Goal: Information Seeking & Learning: Learn about a topic

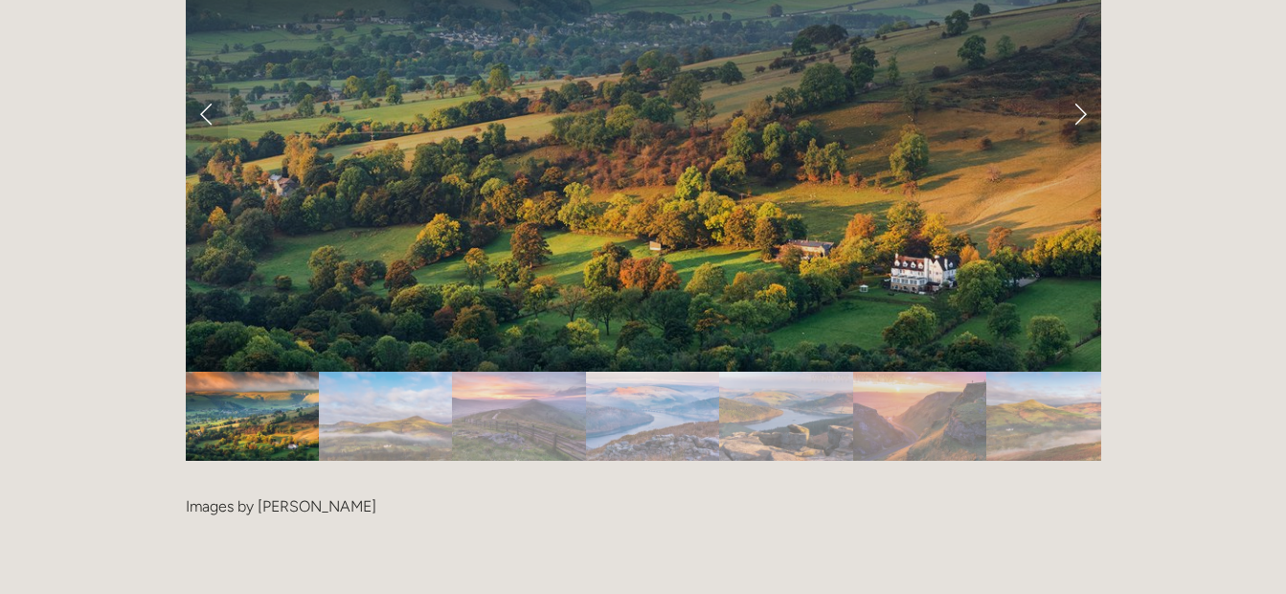
scroll to position [3684, 0]
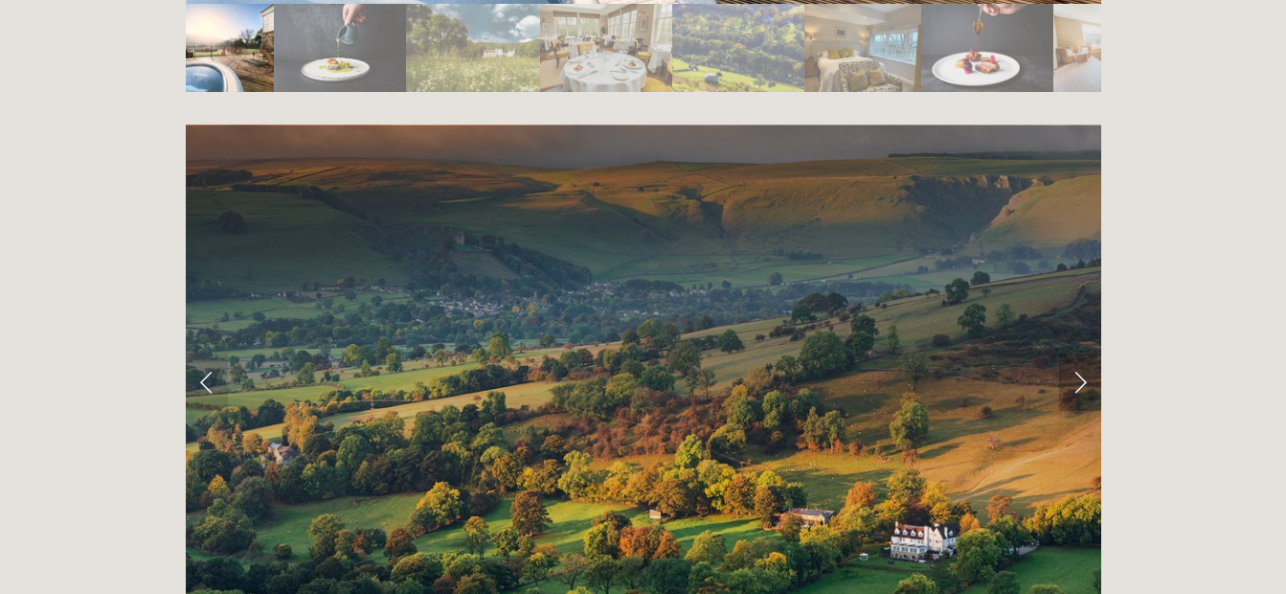
click at [1071, 353] on link "Next Slide" at bounding box center [1080, 381] width 42 height 57
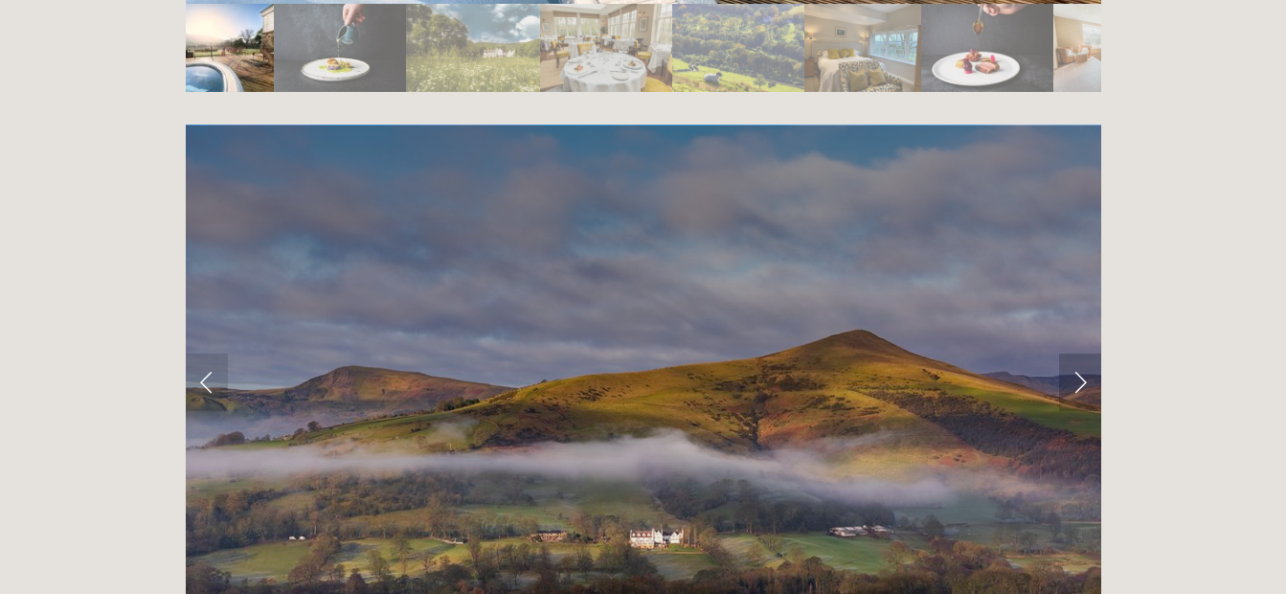
click at [1071, 353] on link "Next Slide" at bounding box center [1080, 381] width 42 height 57
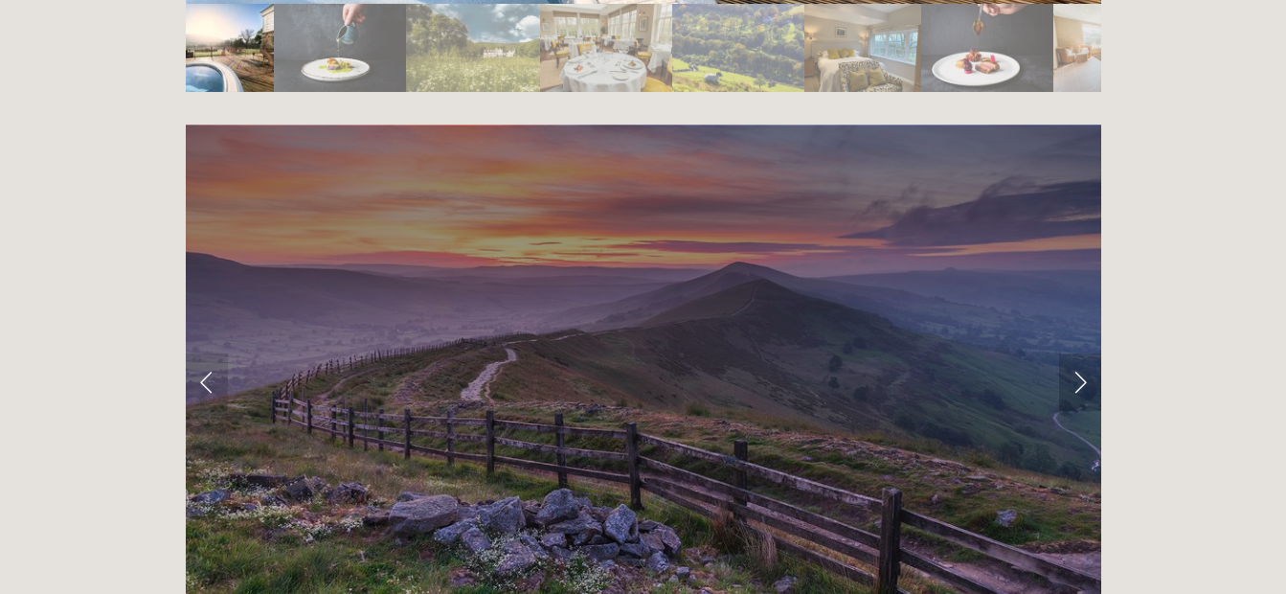
click at [1071, 353] on link "Next Slide" at bounding box center [1080, 381] width 42 height 57
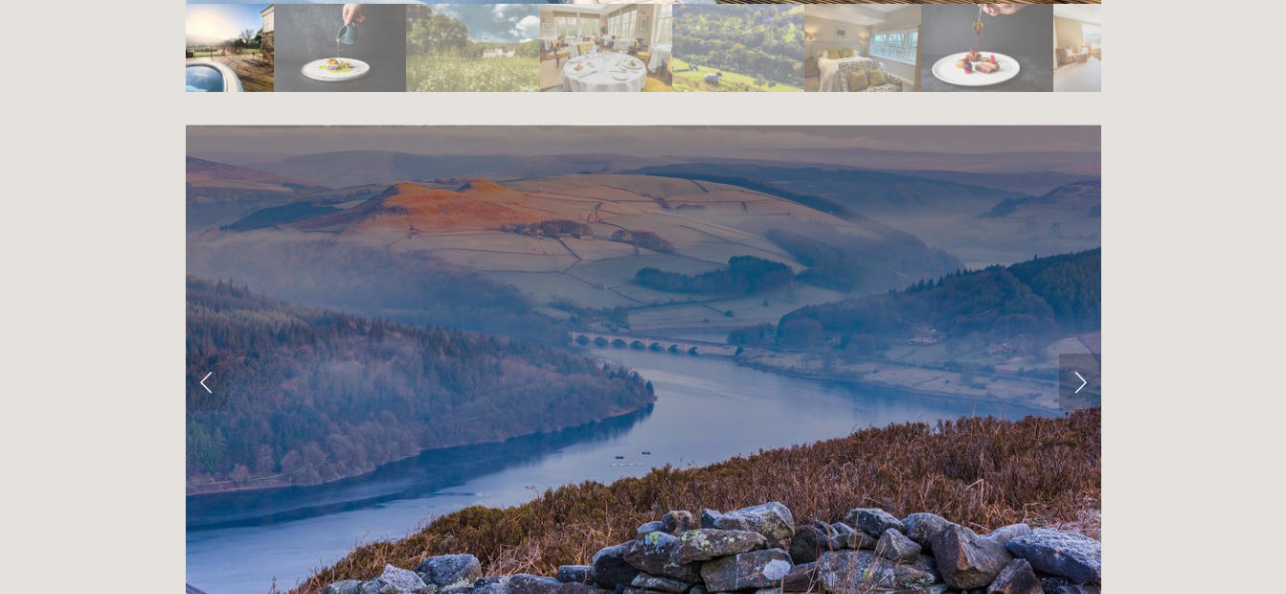
click at [1071, 353] on link "Next Slide" at bounding box center [1080, 381] width 42 height 57
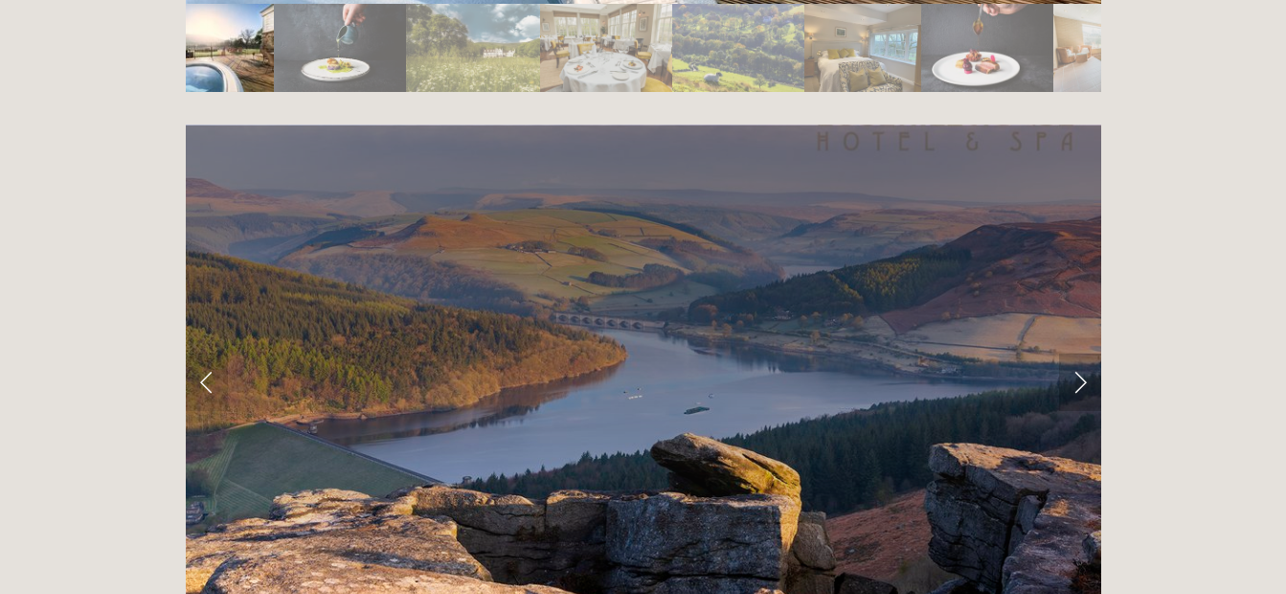
click at [1071, 353] on link "Next Slide" at bounding box center [1080, 381] width 42 height 57
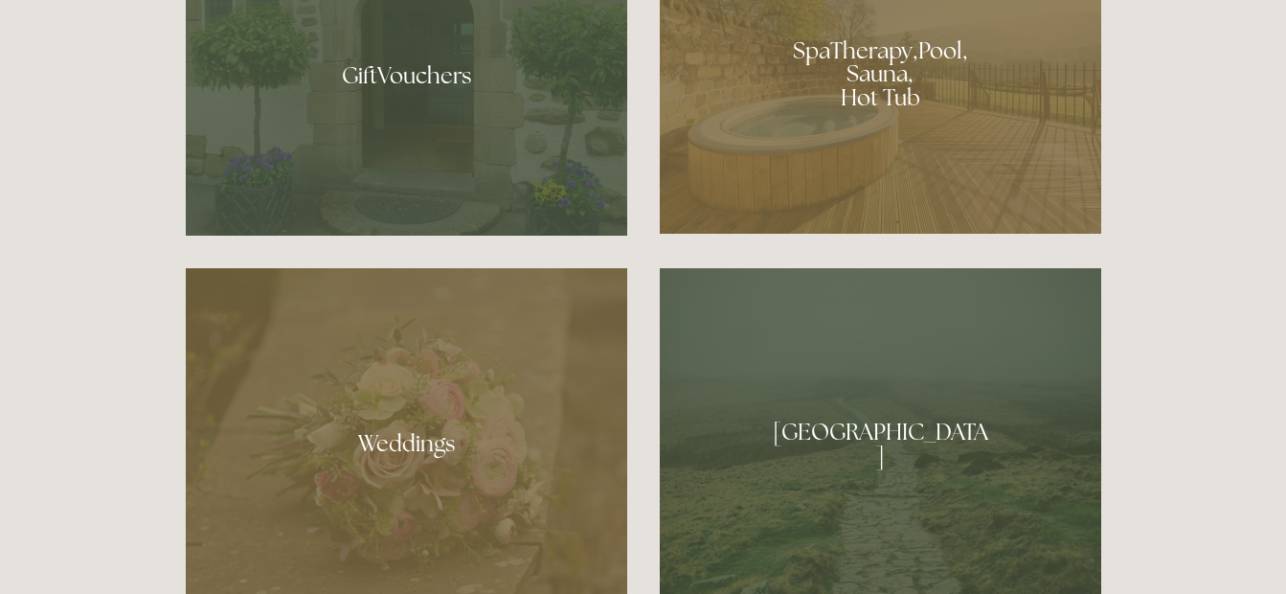
scroll to position [1536, 0]
click at [395, 431] on div at bounding box center [406, 438] width 441 height 338
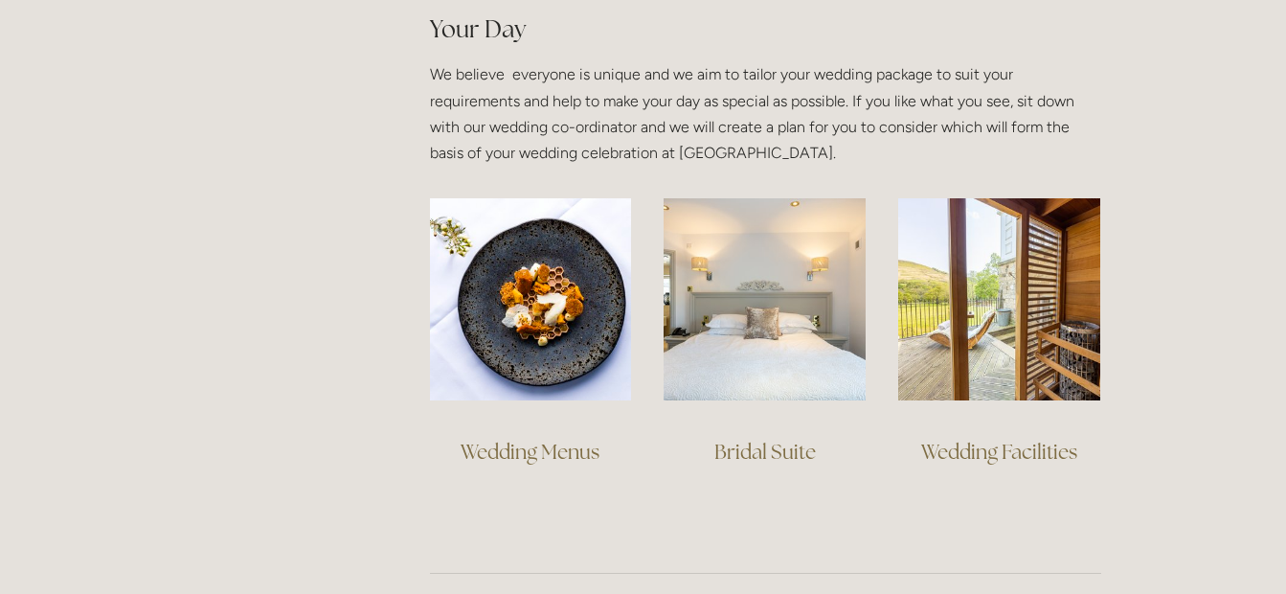
scroll to position [1352, 0]
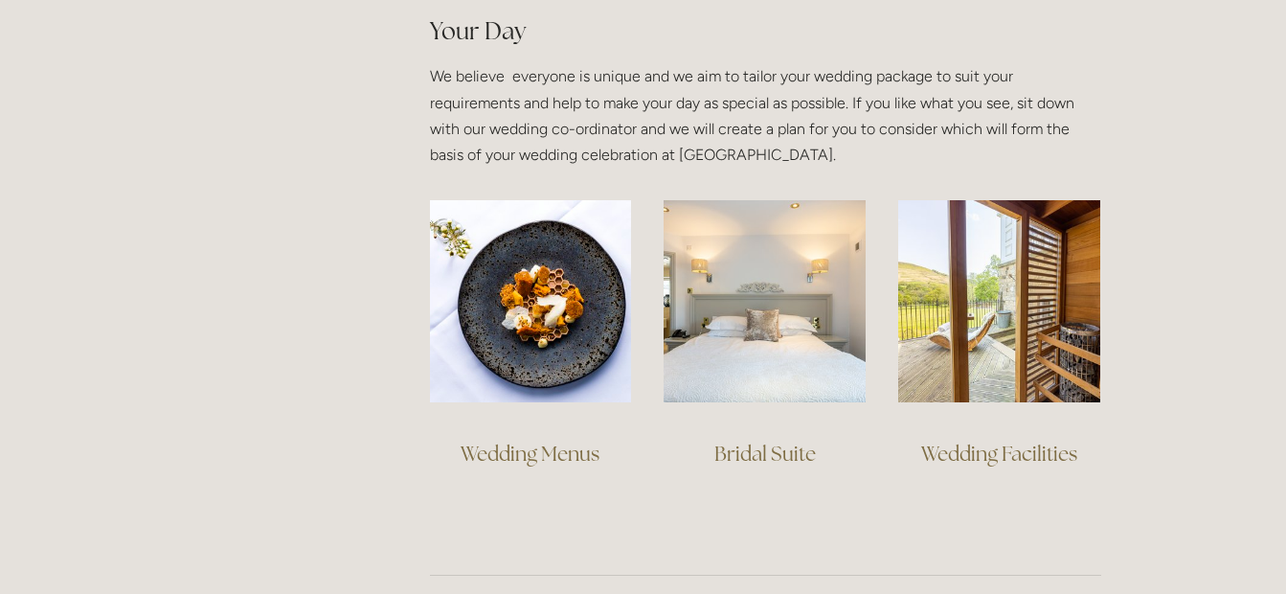
click at [994, 448] on link "Wedding Facilities" at bounding box center [999, 454] width 156 height 26
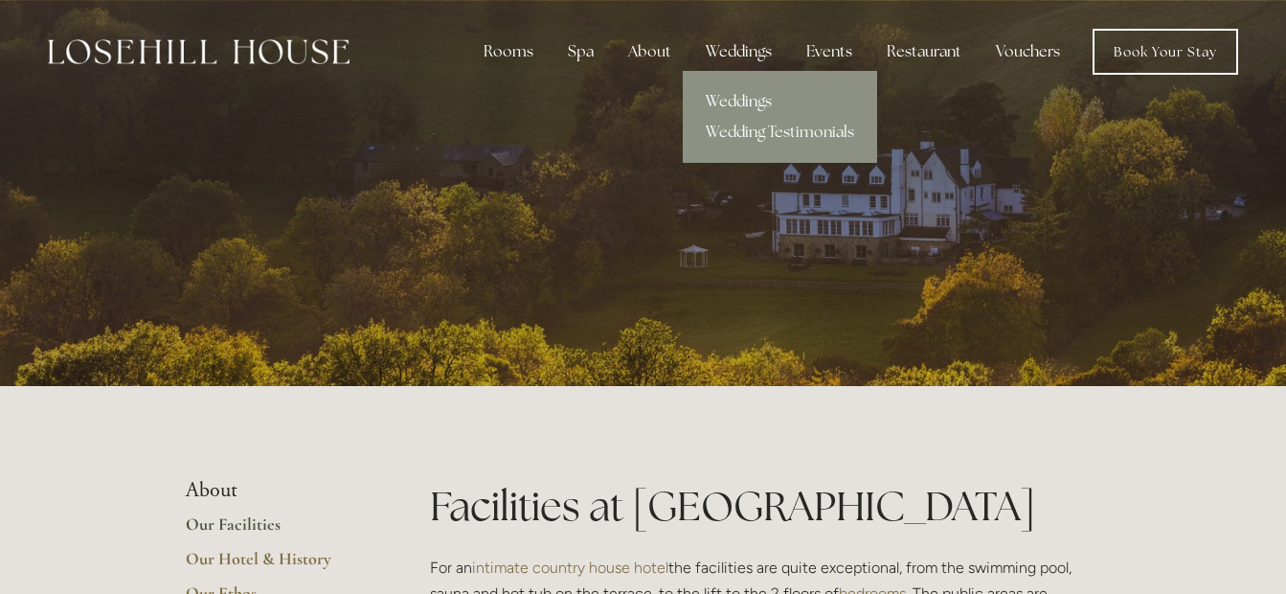
click at [741, 101] on link "Weddings" at bounding box center [780, 101] width 194 height 31
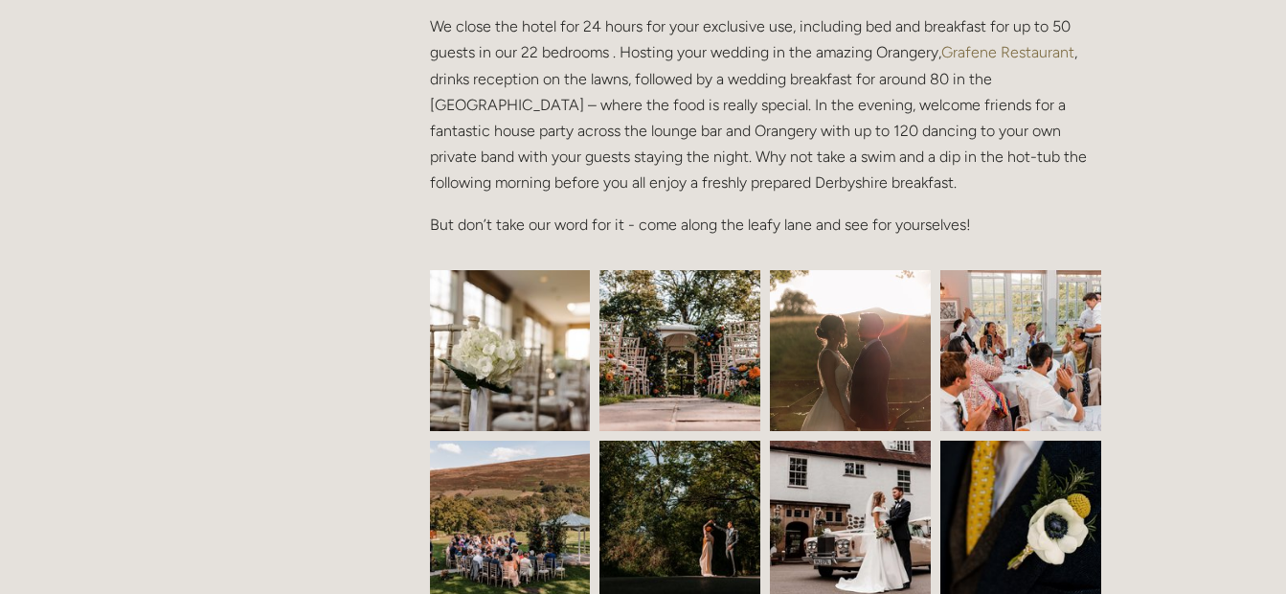
scroll to position [691, 0]
click at [544, 376] on img at bounding box center [510, 349] width 241 height 161
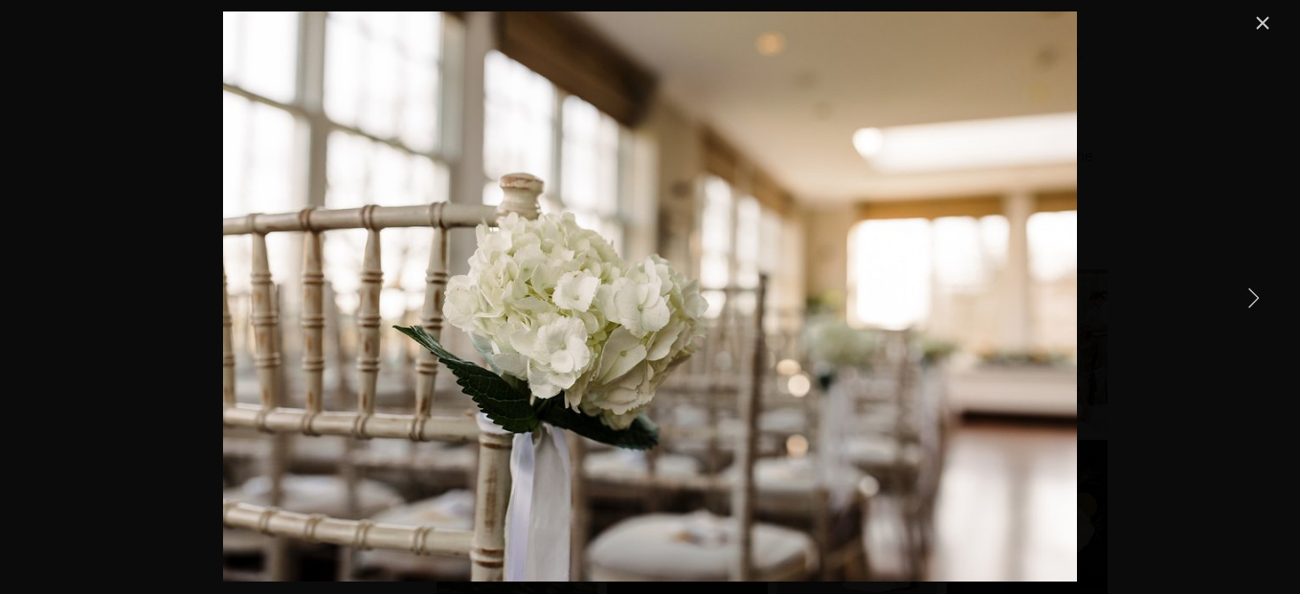
click at [1259, 289] on link "Next Item" at bounding box center [1253, 297] width 42 height 42
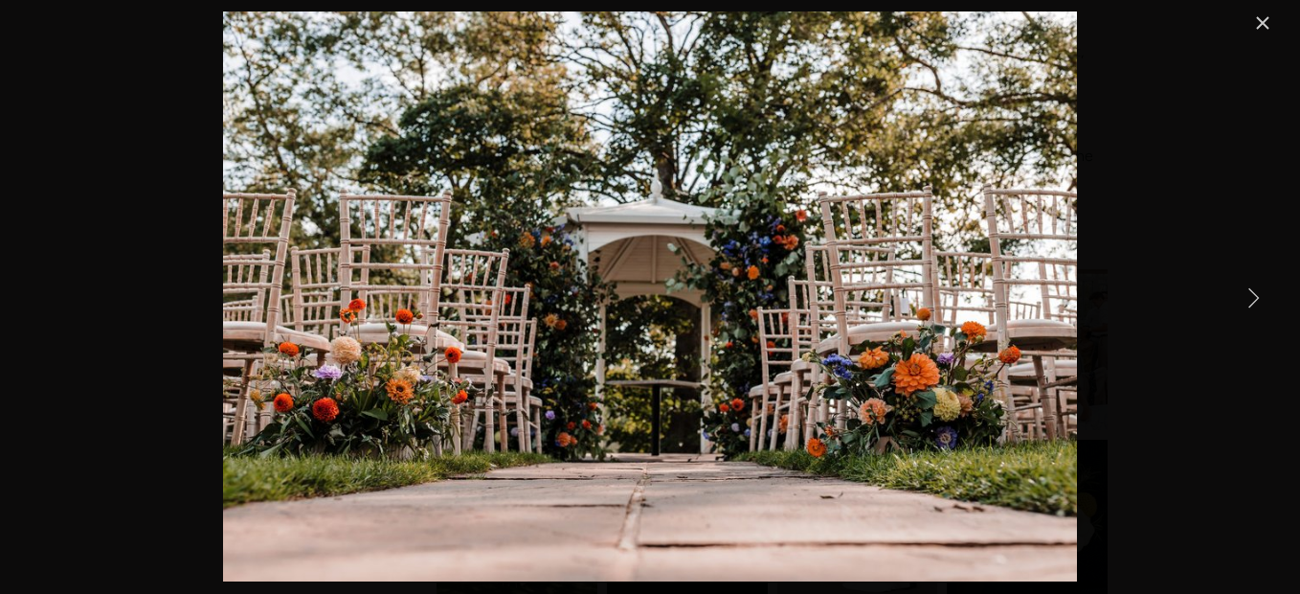
click at [1259, 289] on link "Next Item" at bounding box center [1253, 297] width 42 height 42
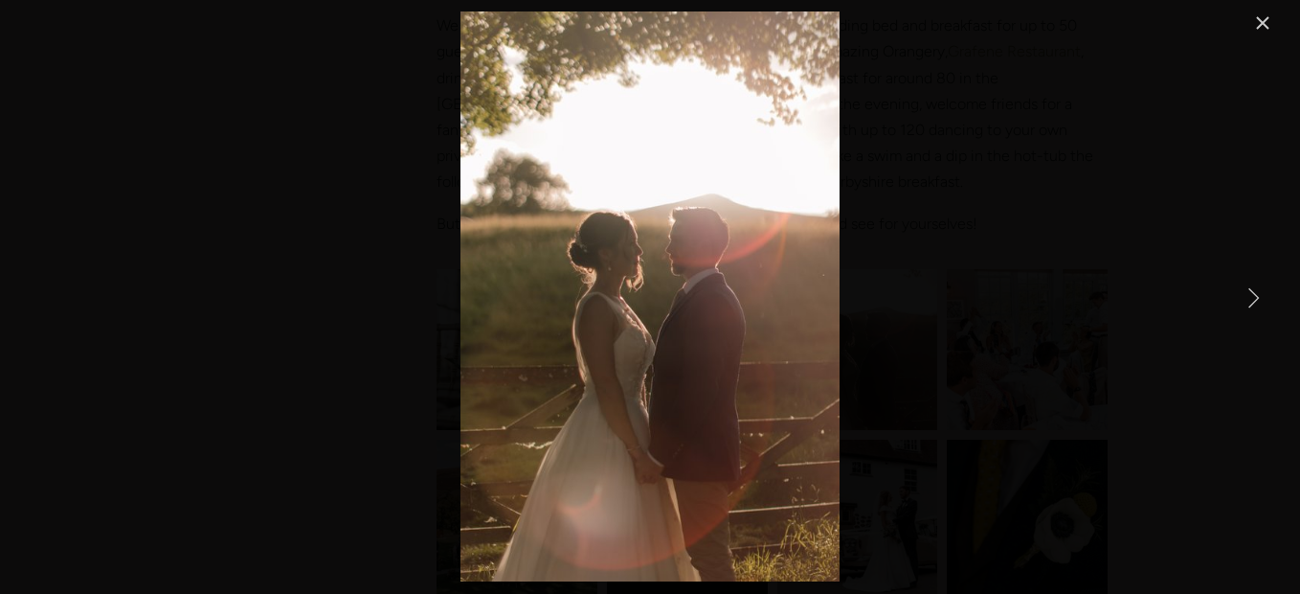
click at [1259, 289] on link "Next Item" at bounding box center [1253, 297] width 42 height 42
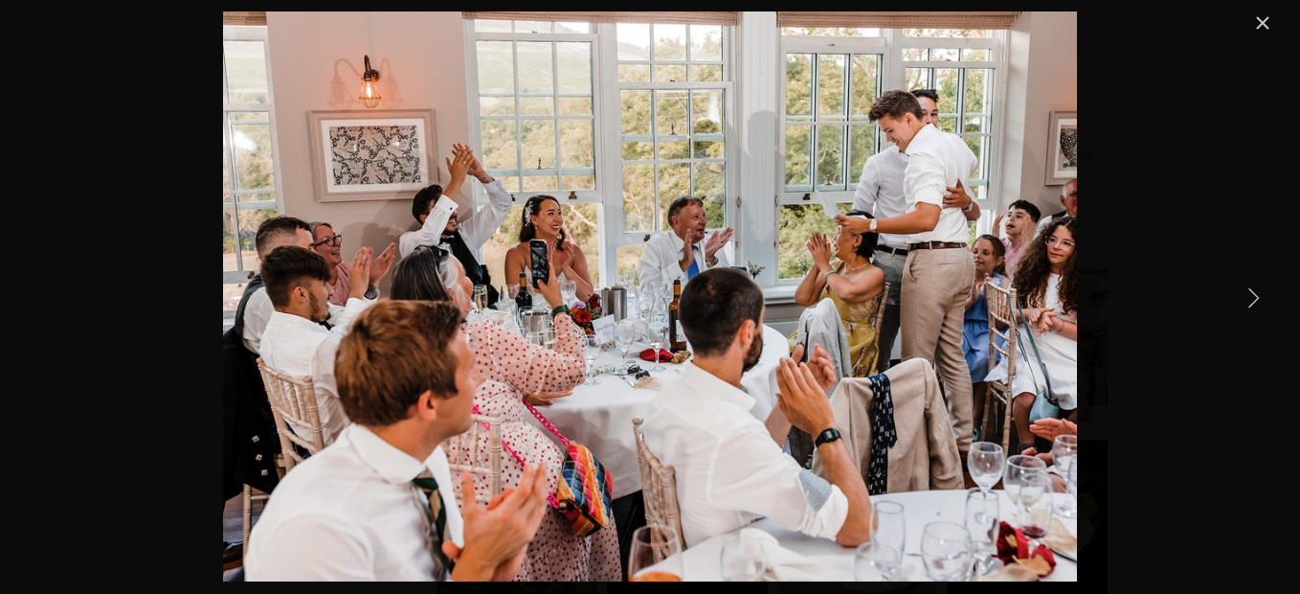
click at [1259, 289] on link "Next Item" at bounding box center [1253, 297] width 42 height 42
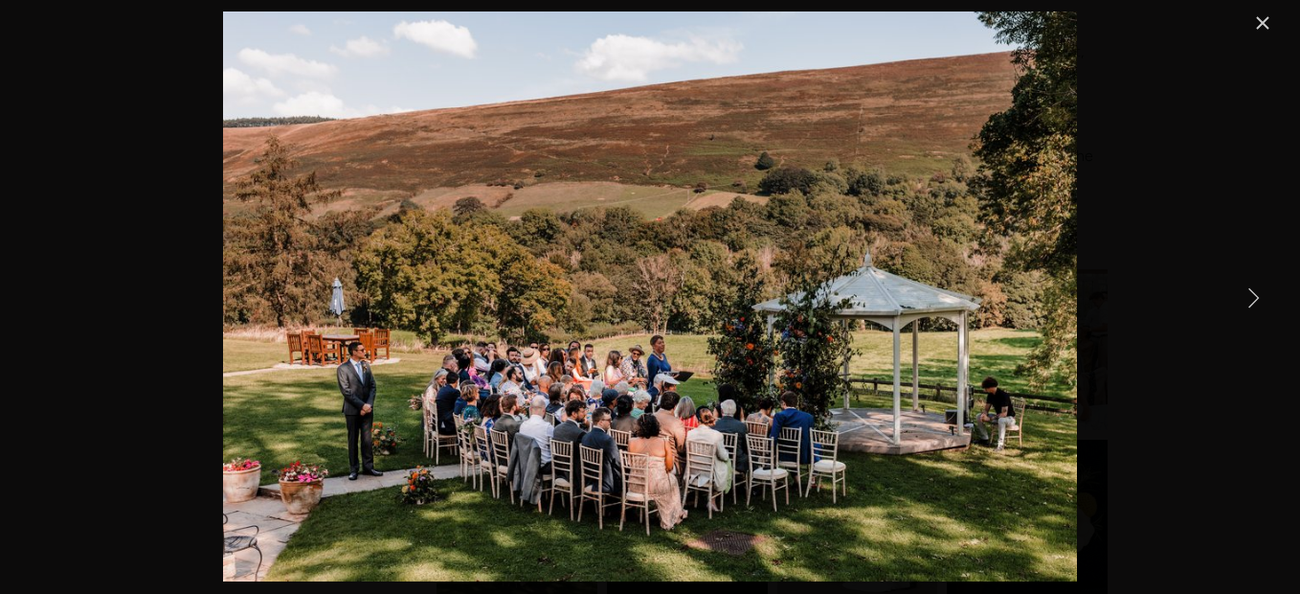
click at [1251, 293] on link "Next Item" at bounding box center [1253, 297] width 42 height 42
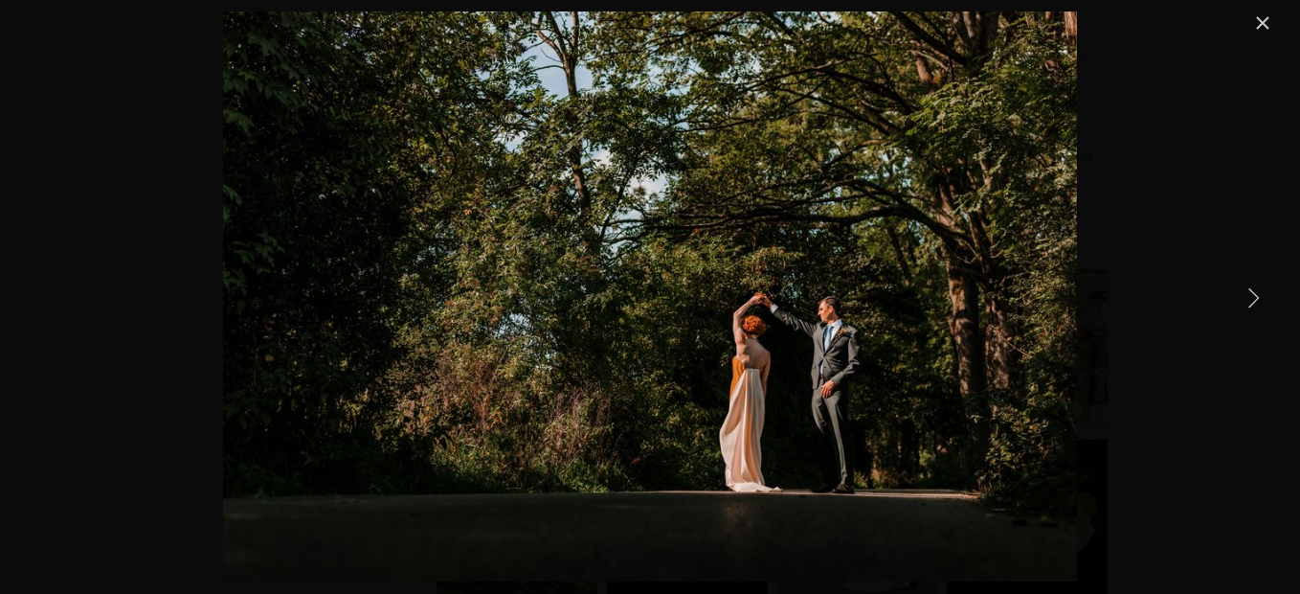
click at [1251, 293] on link "Next Item" at bounding box center [1253, 297] width 42 height 42
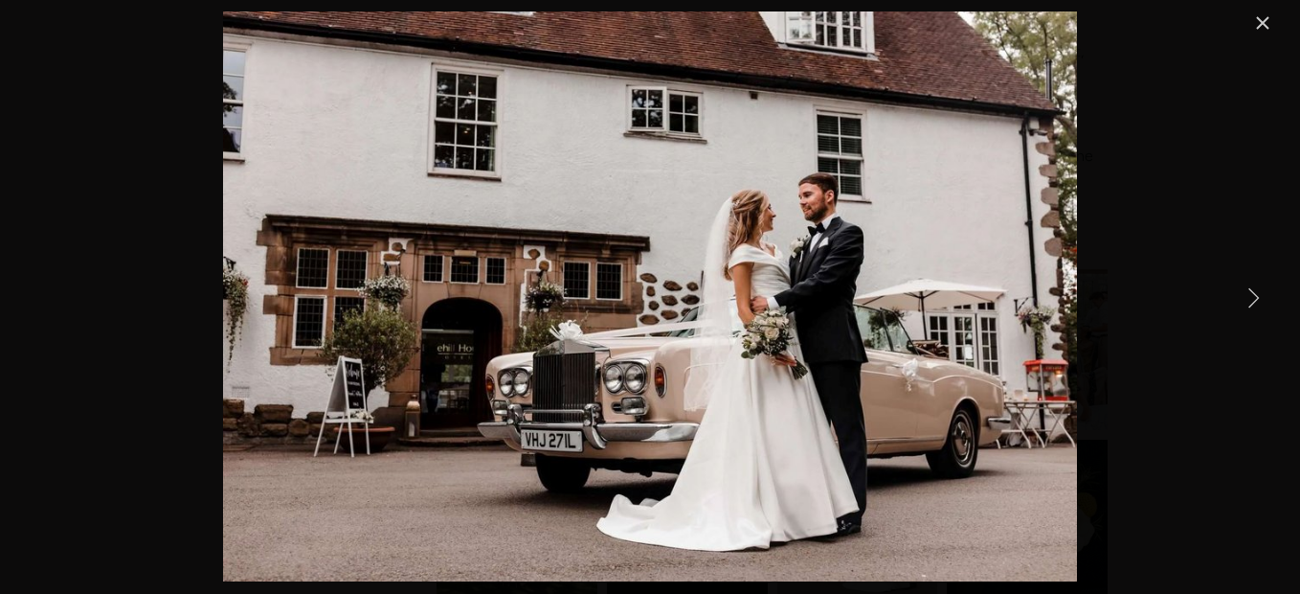
click at [1251, 293] on link "Next Item" at bounding box center [1253, 297] width 42 height 42
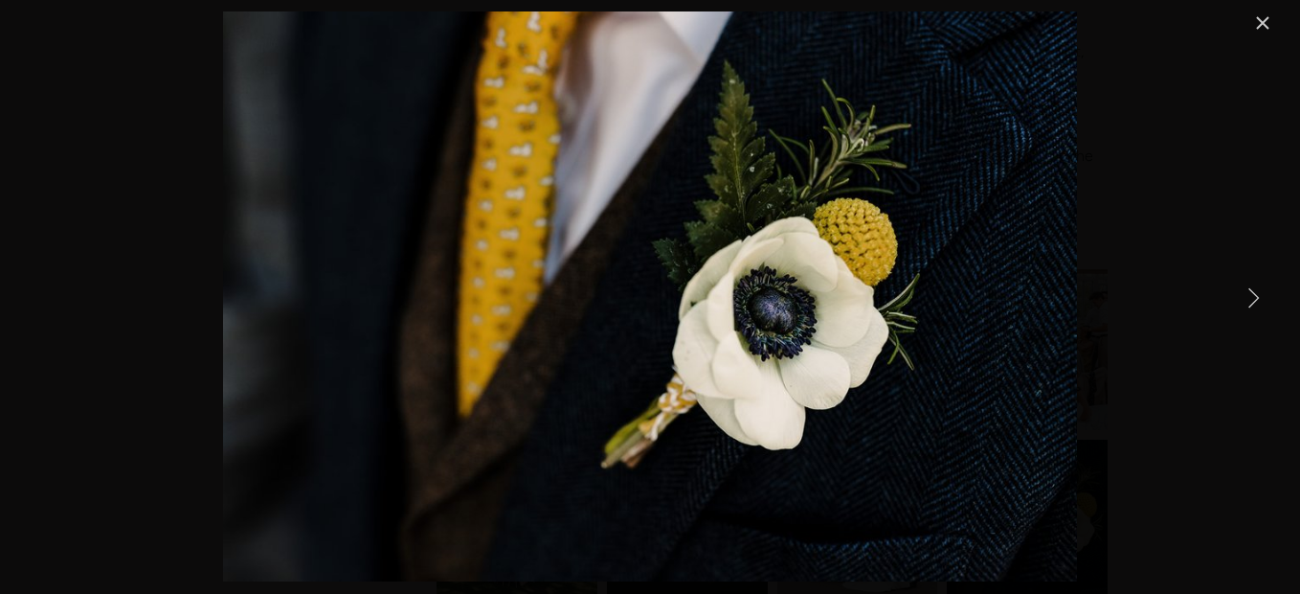
click at [1251, 293] on link "Next Item" at bounding box center [1253, 297] width 42 height 42
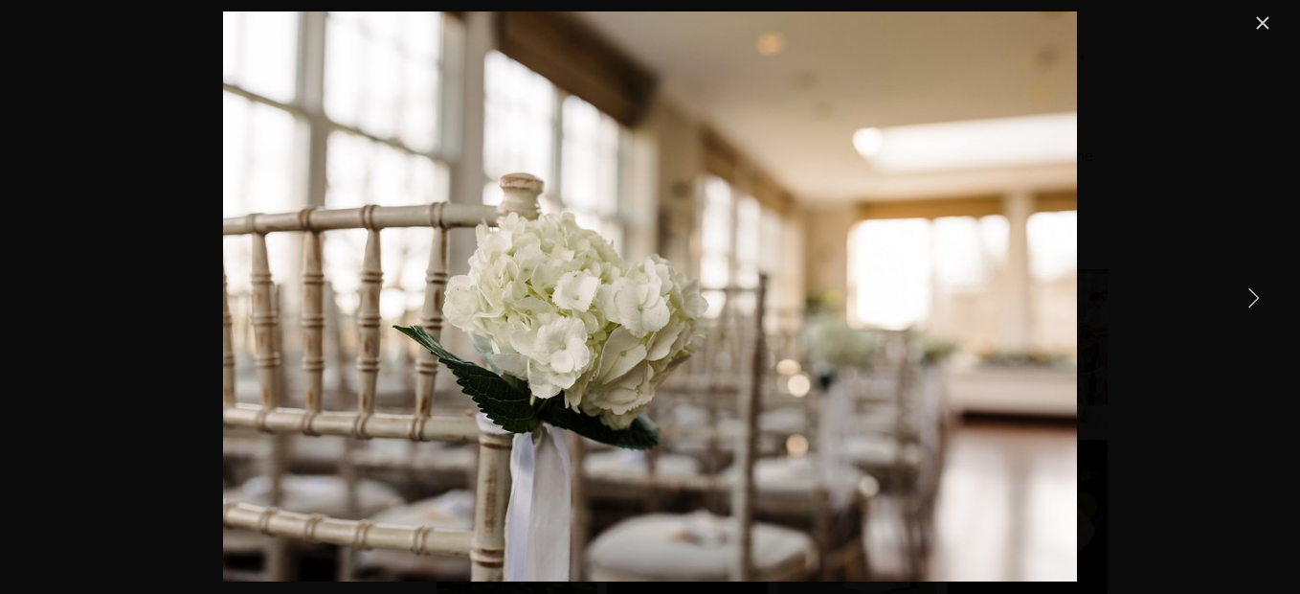
click at [1251, 293] on link "Next Item" at bounding box center [1253, 297] width 42 height 42
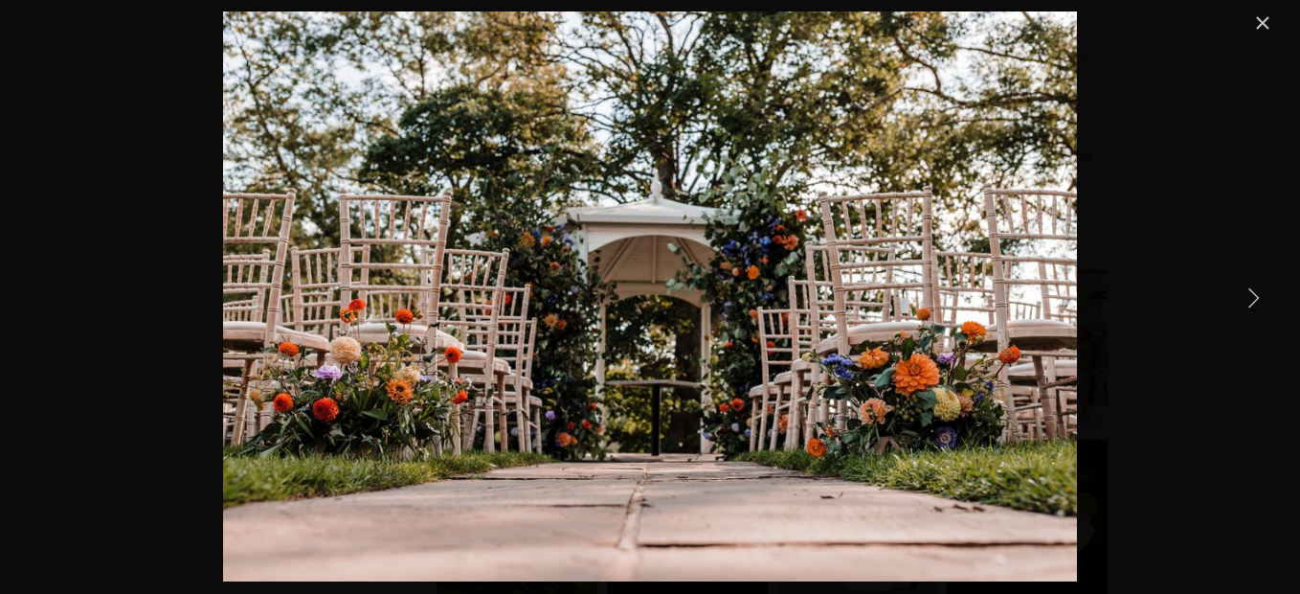
click at [1251, 293] on link "Next Item" at bounding box center [1253, 297] width 42 height 42
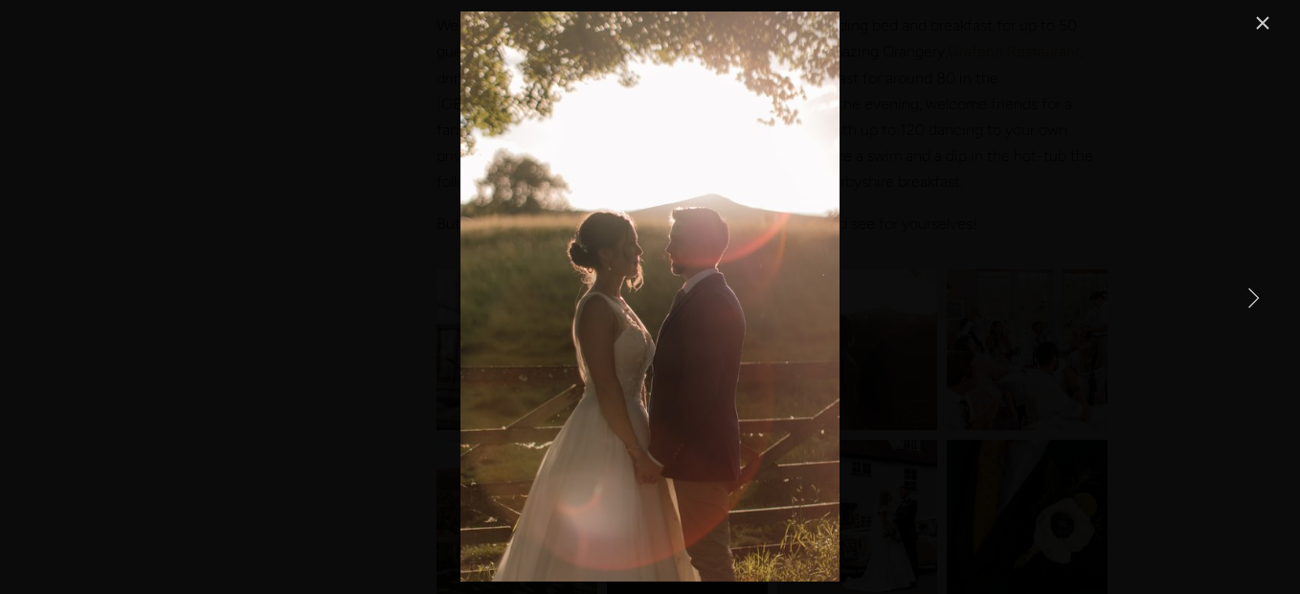
click at [1251, 293] on link "Next Item" at bounding box center [1253, 297] width 42 height 42
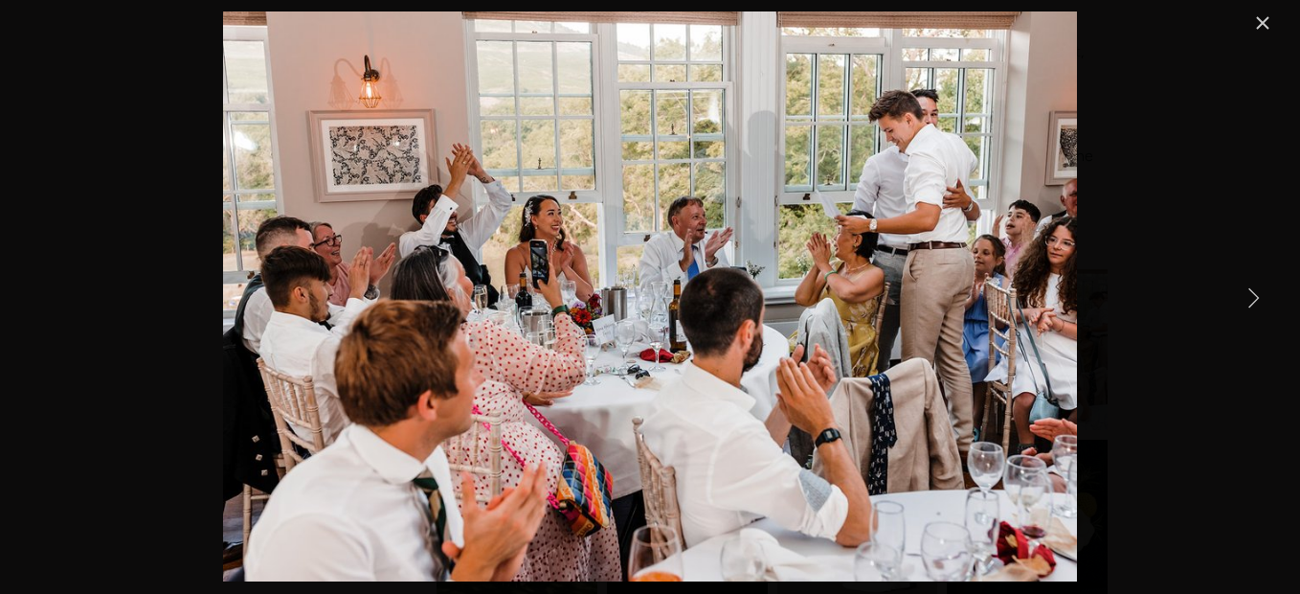
click at [1251, 293] on link "Next Item" at bounding box center [1253, 297] width 42 height 42
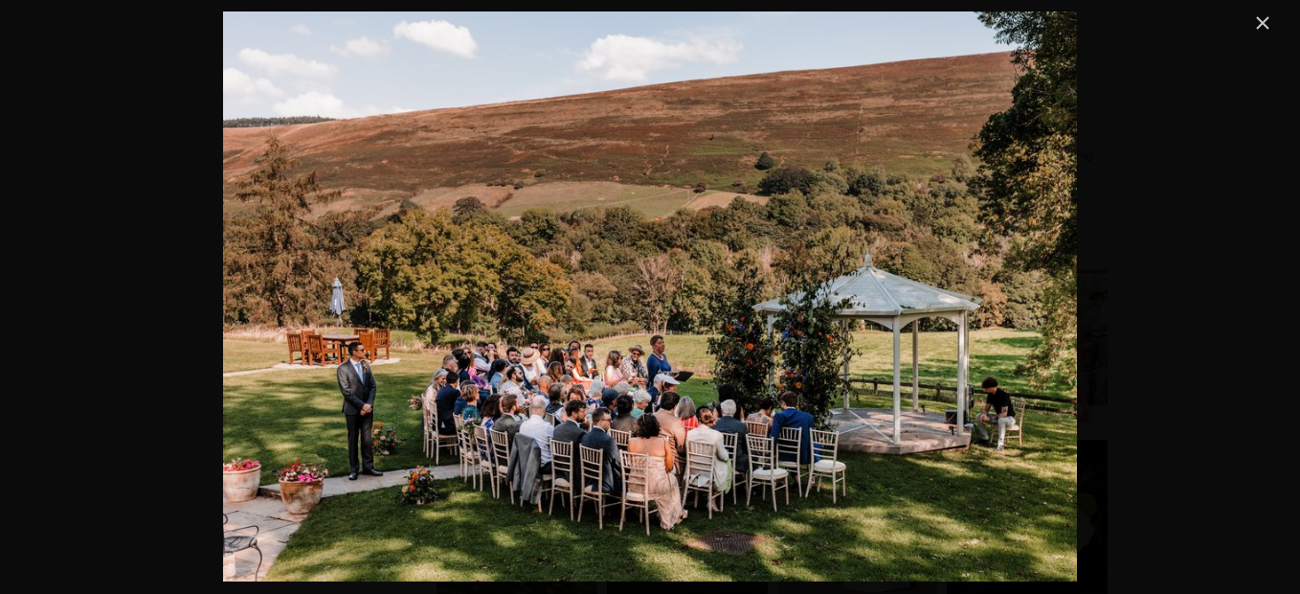
click at [1266, 20] on link "Close" at bounding box center [1263, 22] width 23 height 23
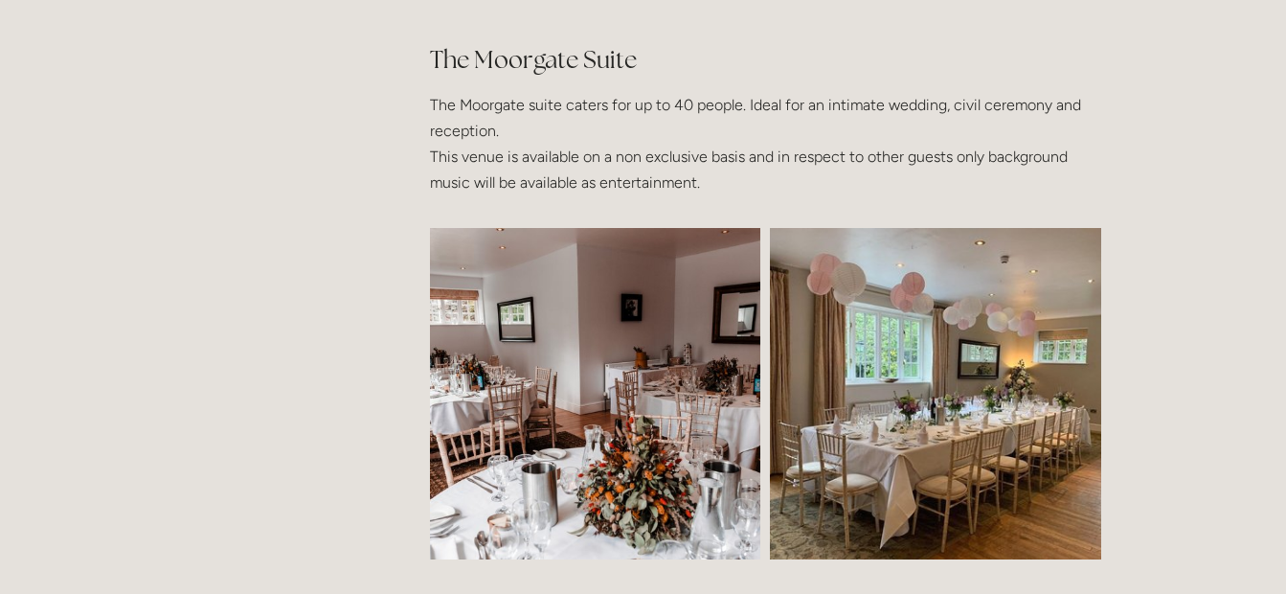
scroll to position [3837, 0]
click at [641, 411] on img at bounding box center [595, 394] width 497 height 331
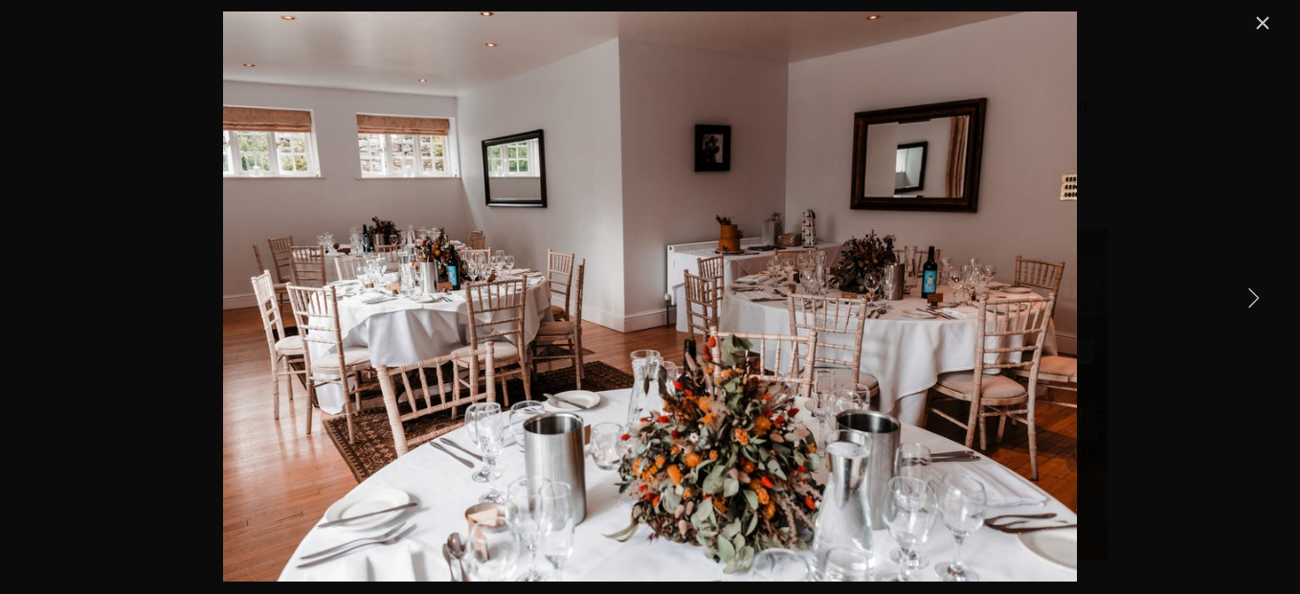
click at [1255, 296] on link "Next Item" at bounding box center [1253, 297] width 42 height 42
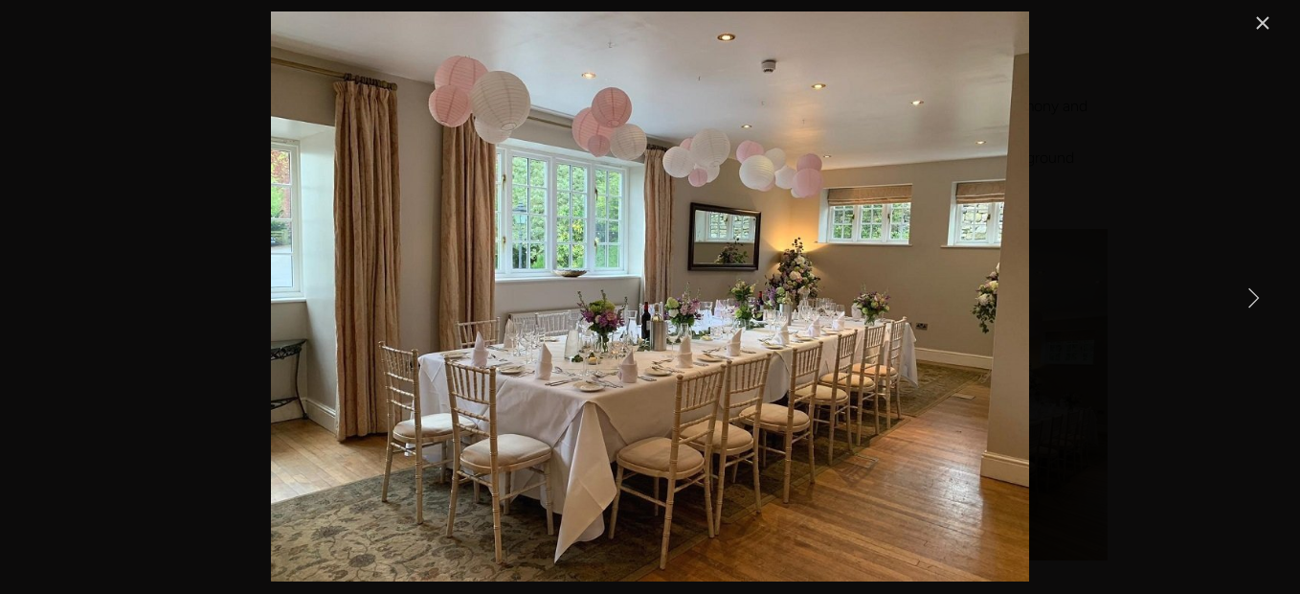
click at [1255, 296] on link "Next Item" at bounding box center [1253, 297] width 42 height 42
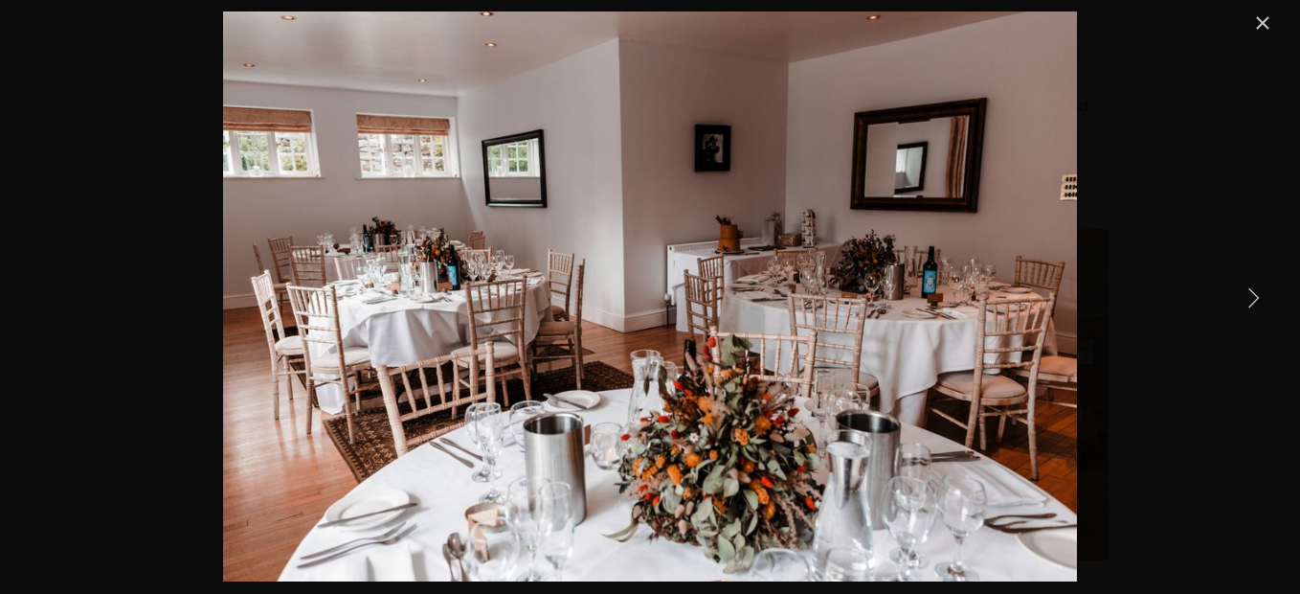
click at [1255, 296] on link "Next Item" at bounding box center [1253, 297] width 42 height 42
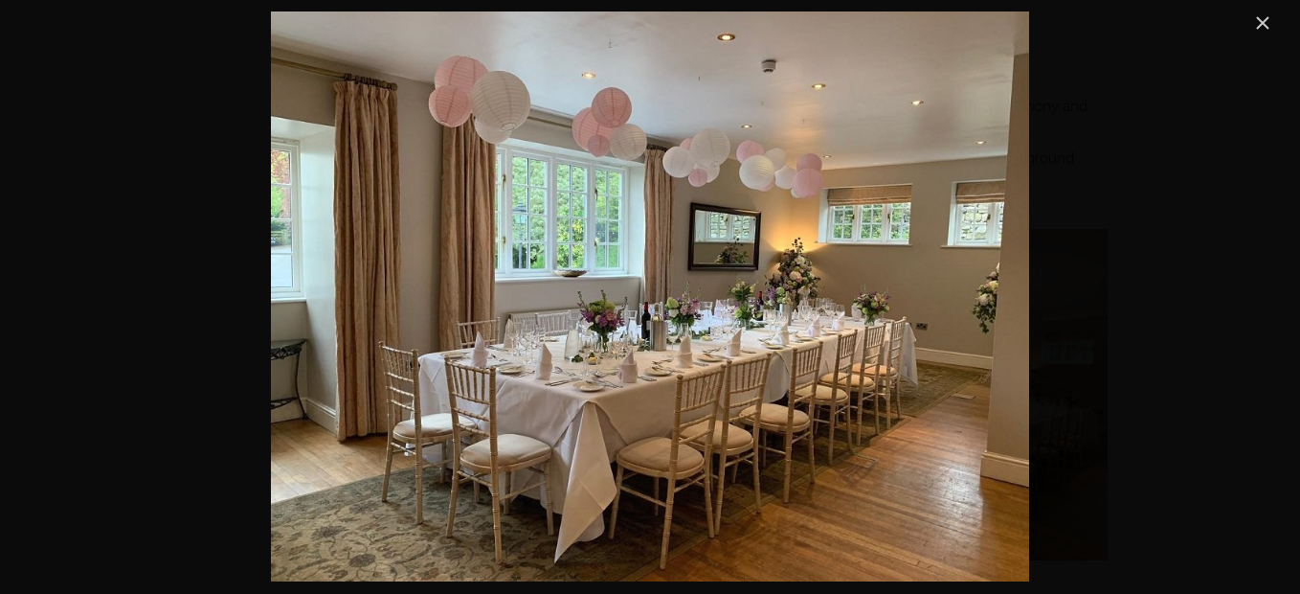
click at [1258, 22] on link "Close" at bounding box center [1263, 22] width 23 height 23
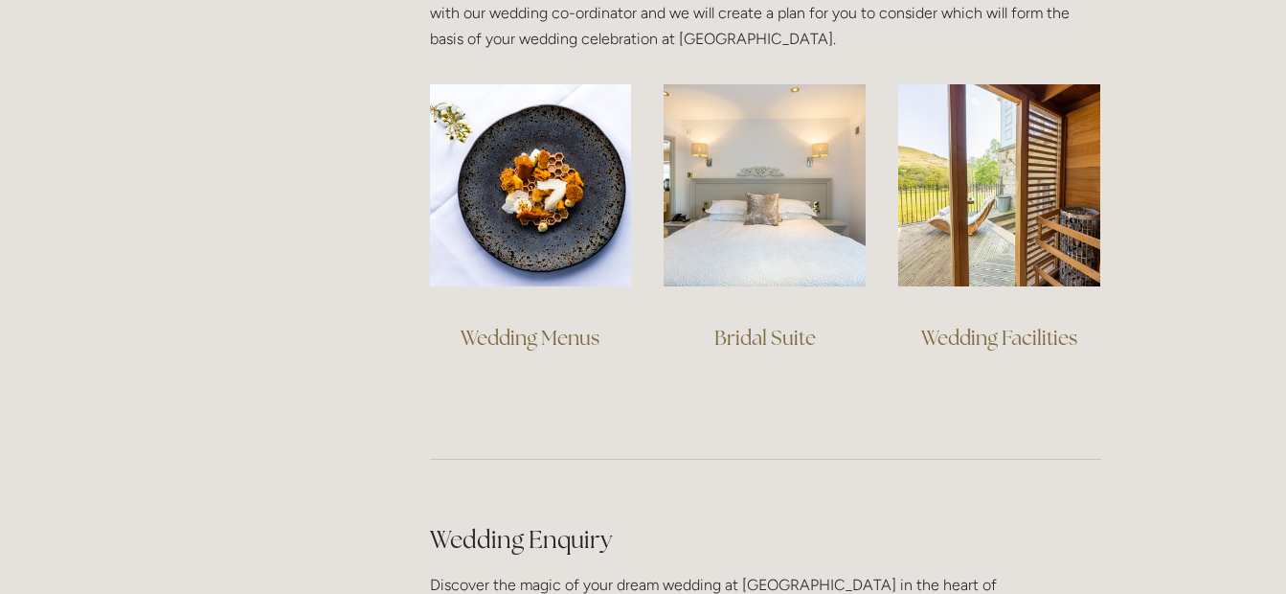
scroll to position [1467, 0]
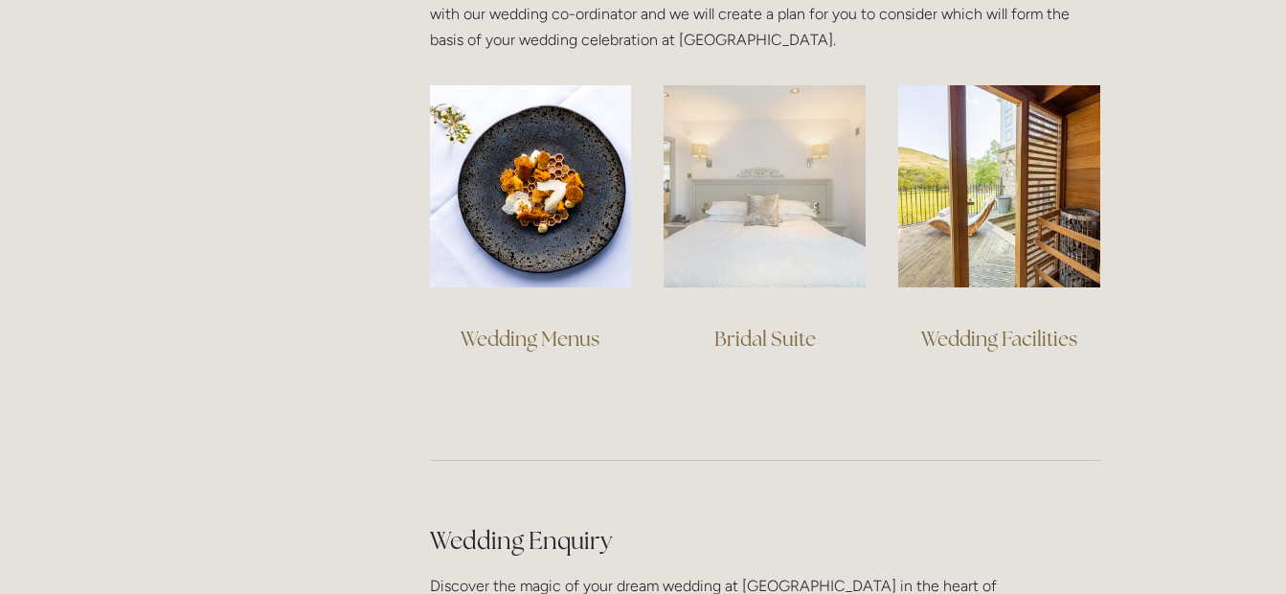
click at [795, 224] on img at bounding box center [765, 186] width 202 height 202
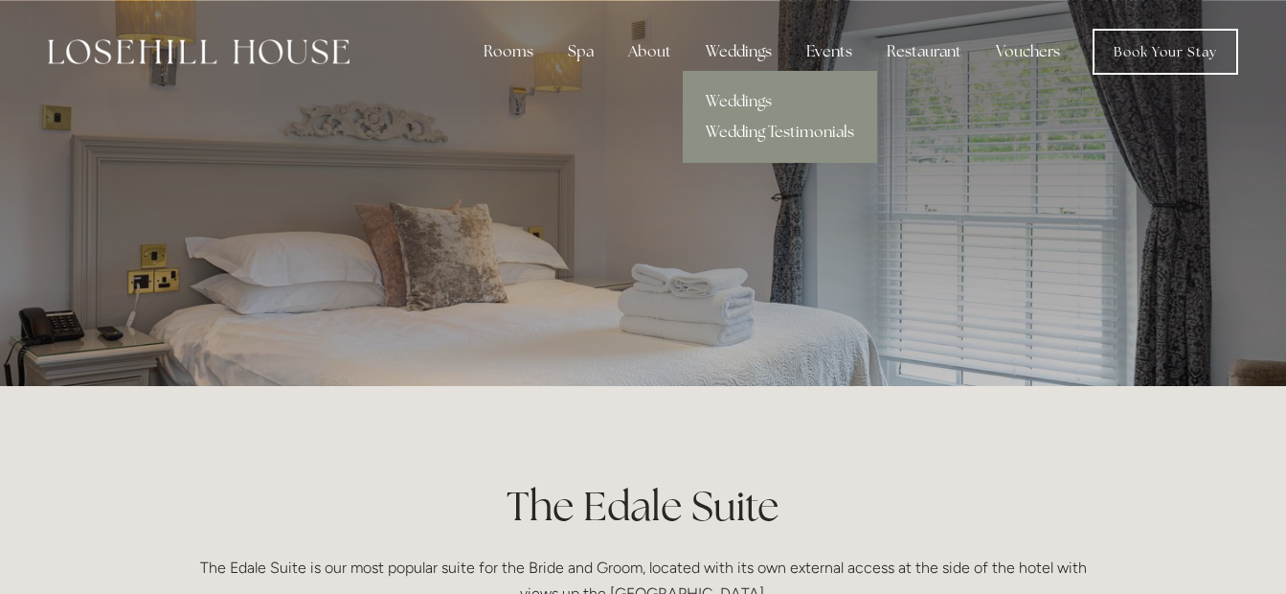
click at [740, 126] on link "Wedding Testimonials" at bounding box center [780, 132] width 194 height 31
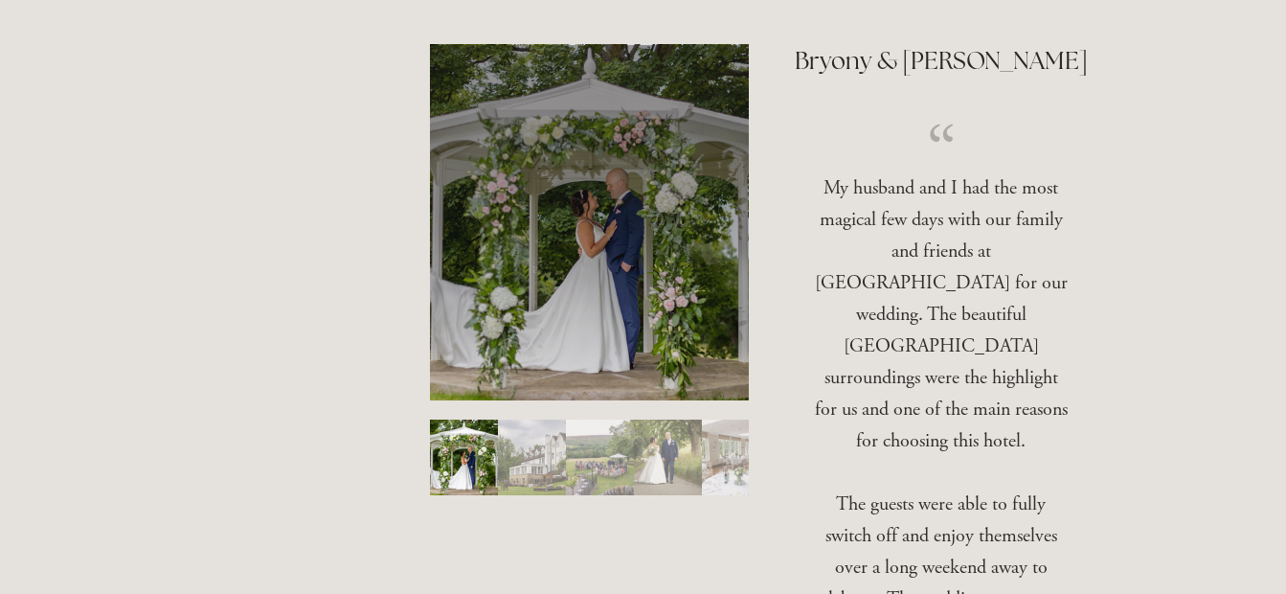
scroll to position [434, 0]
click at [466, 448] on img "Slide 1" at bounding box center [464, 456] width 68 height 76
click at [540, 437] on img "Slide 2" at bounding box center [532, 456] width 68 height 76
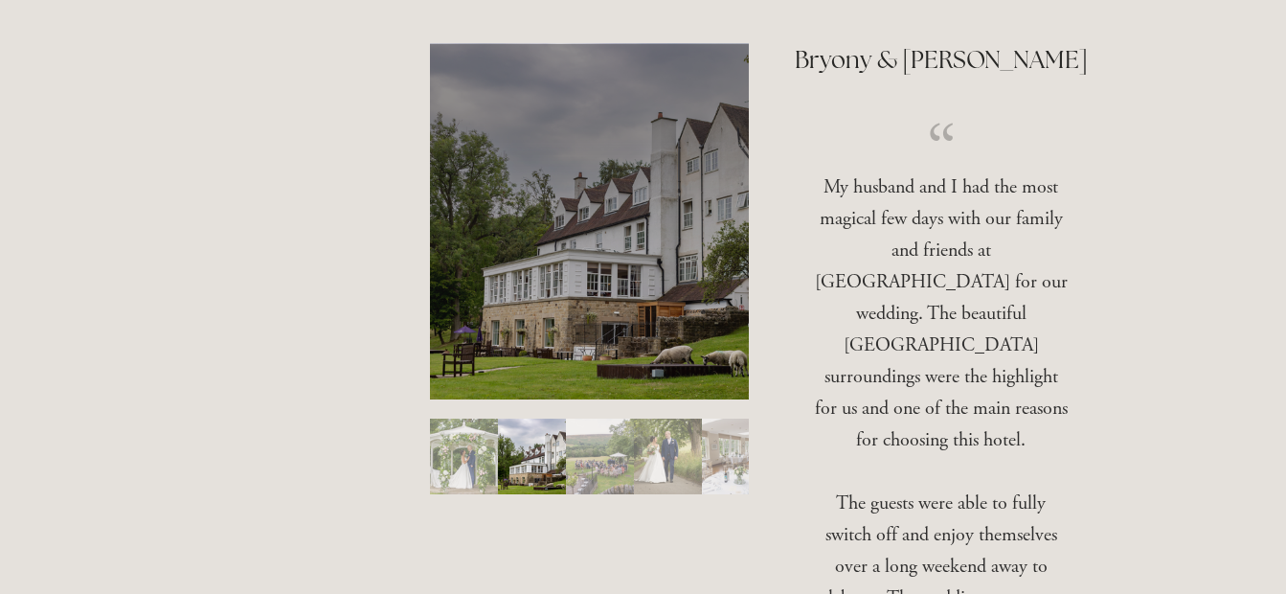
click at [623, 441] on img "Slide 3" at bounding box center [600, 456] width 68 height 76
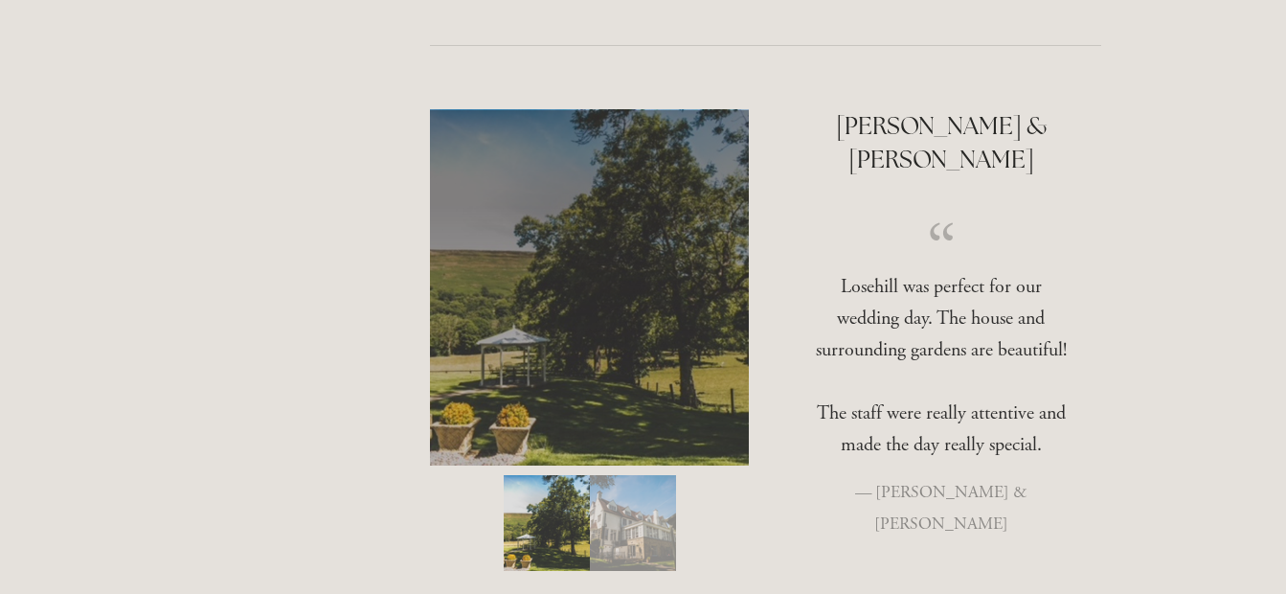
scroll to position [1370, 0]
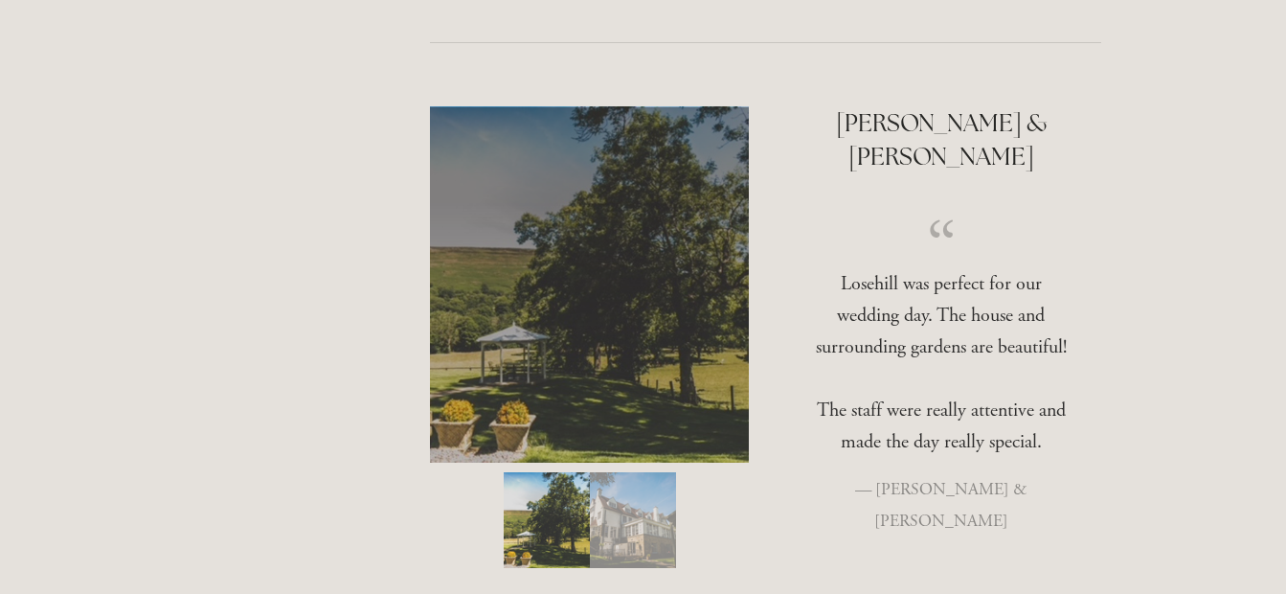
click at [633, 472] on img "Slide 2" at bounding box center [633, 520] width 86 height 96
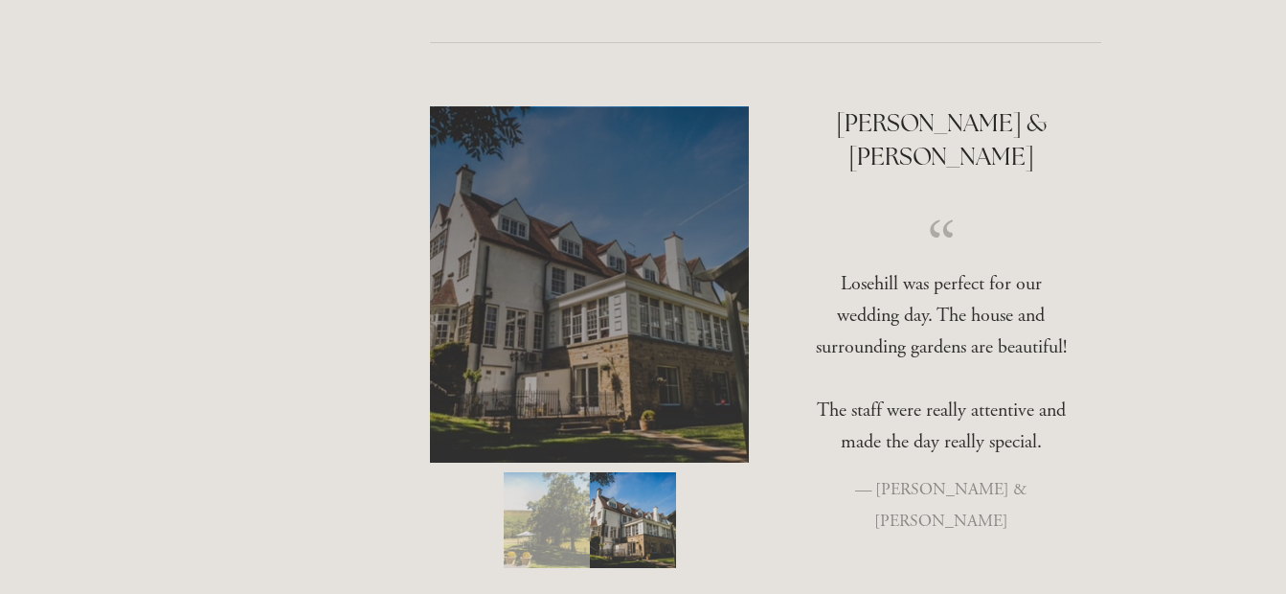
click at [551, 472] on img "Slide 1" at bounding box center [547, 520] width 86 height 96
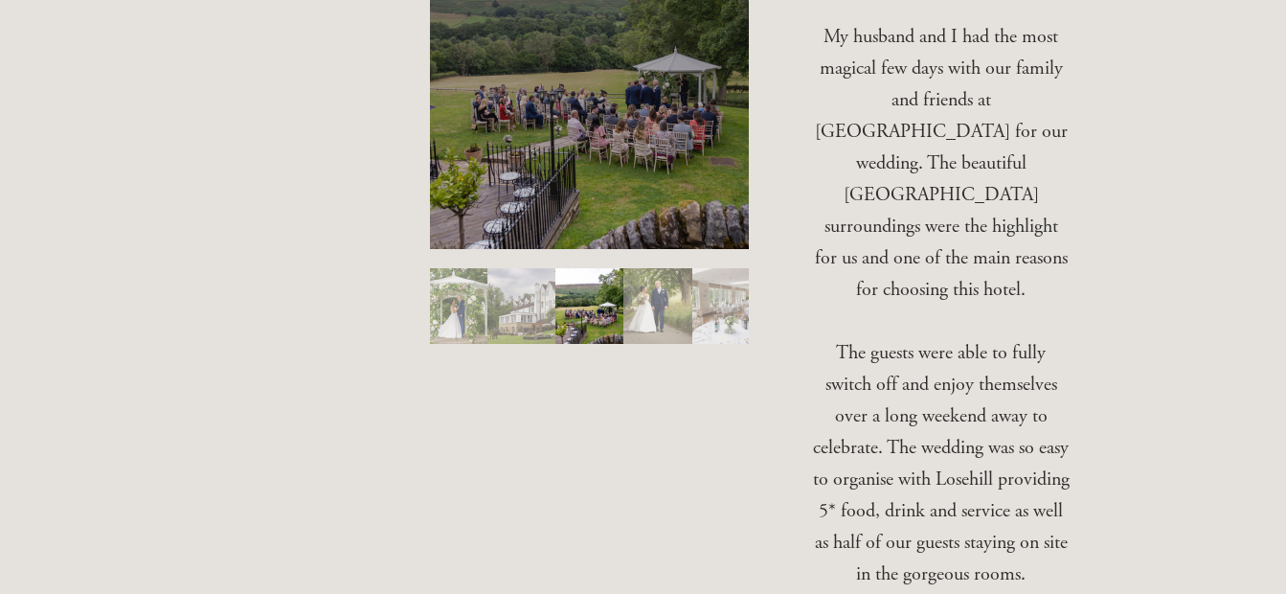
scroll to position [583, 0]
click at [470, 308] on img "Slide 1" at bounding box center [453, 307] width 68 height 76
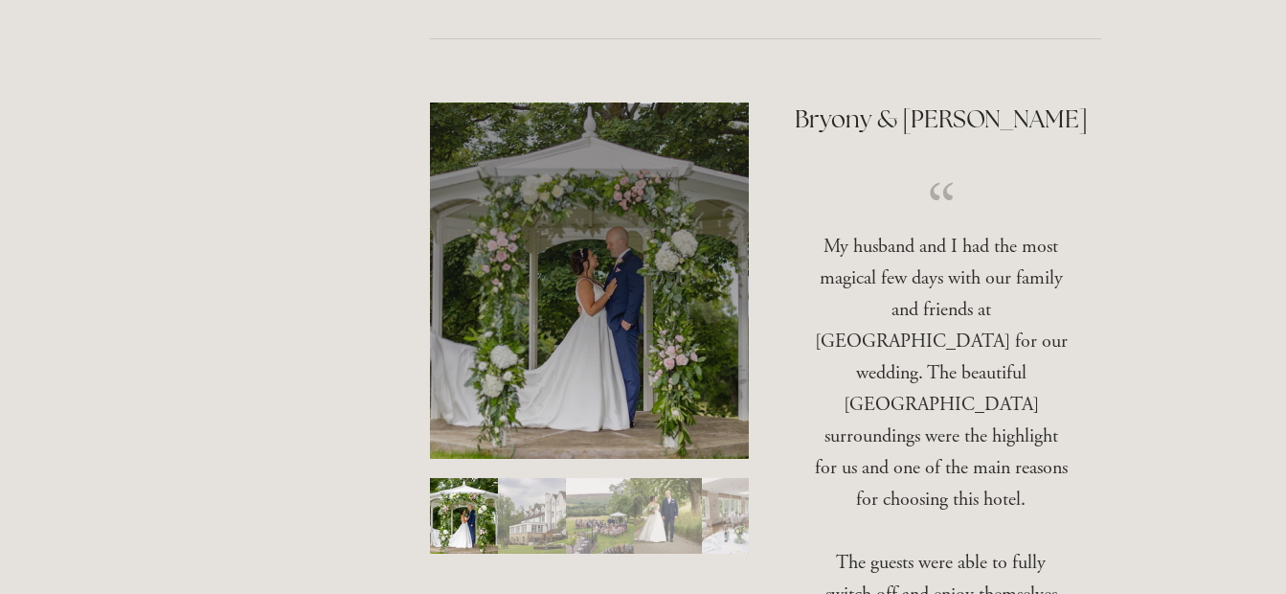
scroll to position [373, 0]
click at [551, 513] on img "Slide 2" at bounding box center [532, 517] width 68 height 76
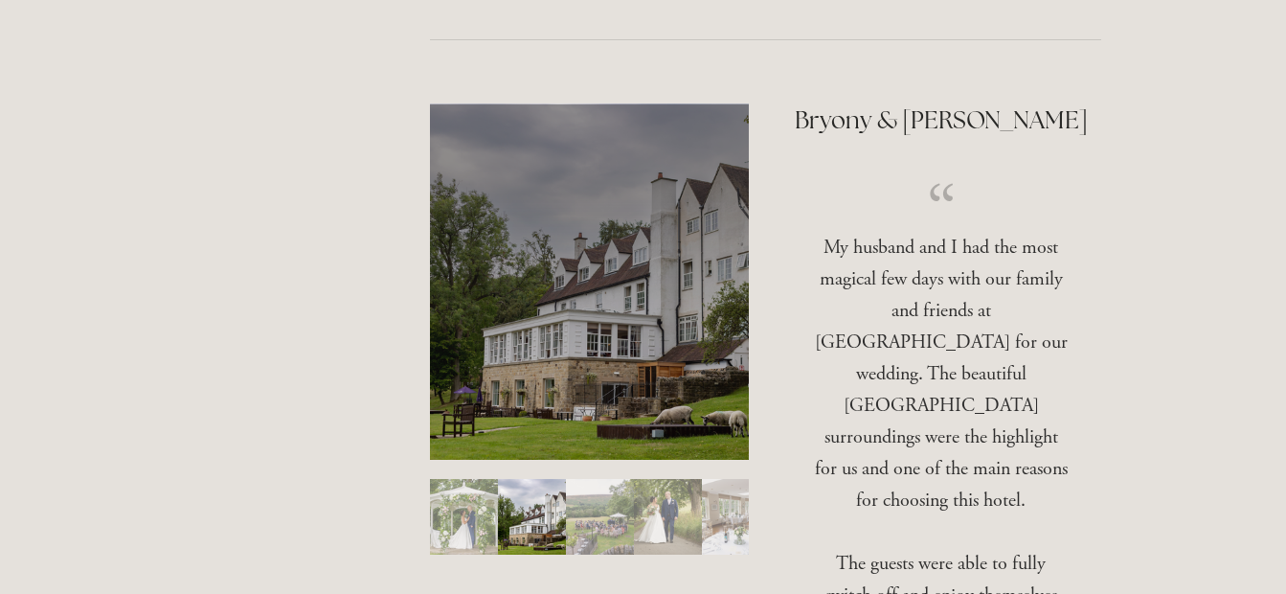
click at [581, 514] on img "Slide 3" at bounding box center [600, 517] width 68 height 76
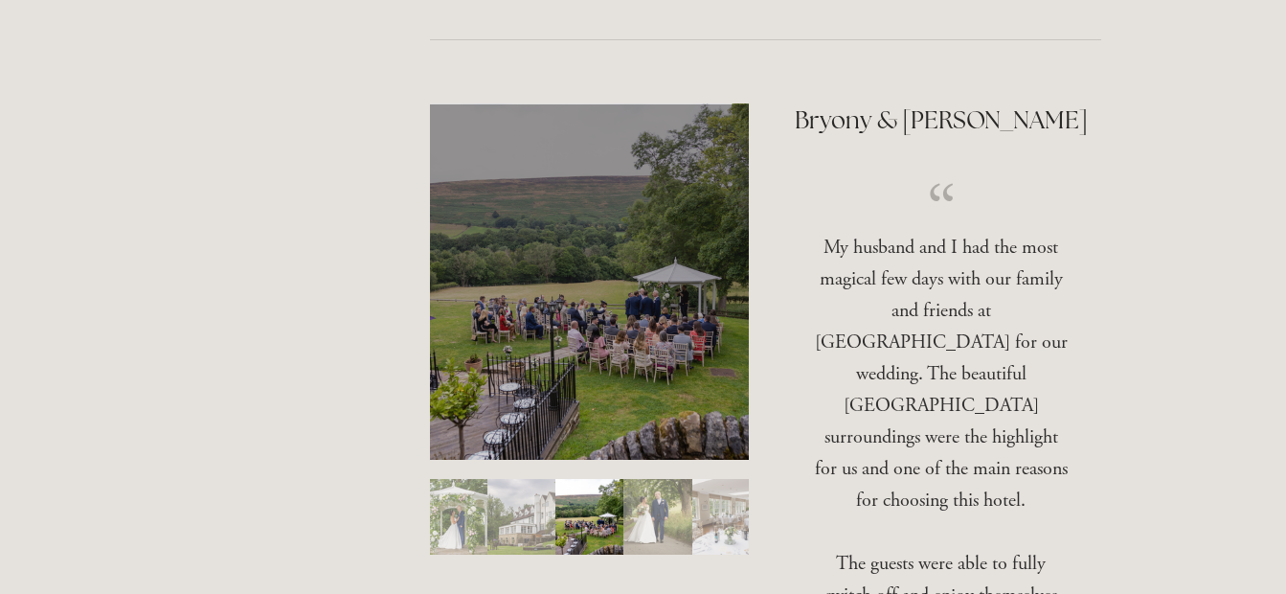
click at [658, 508] on img "Slide 4" at bounding box center [657, 517] width 68 height 76
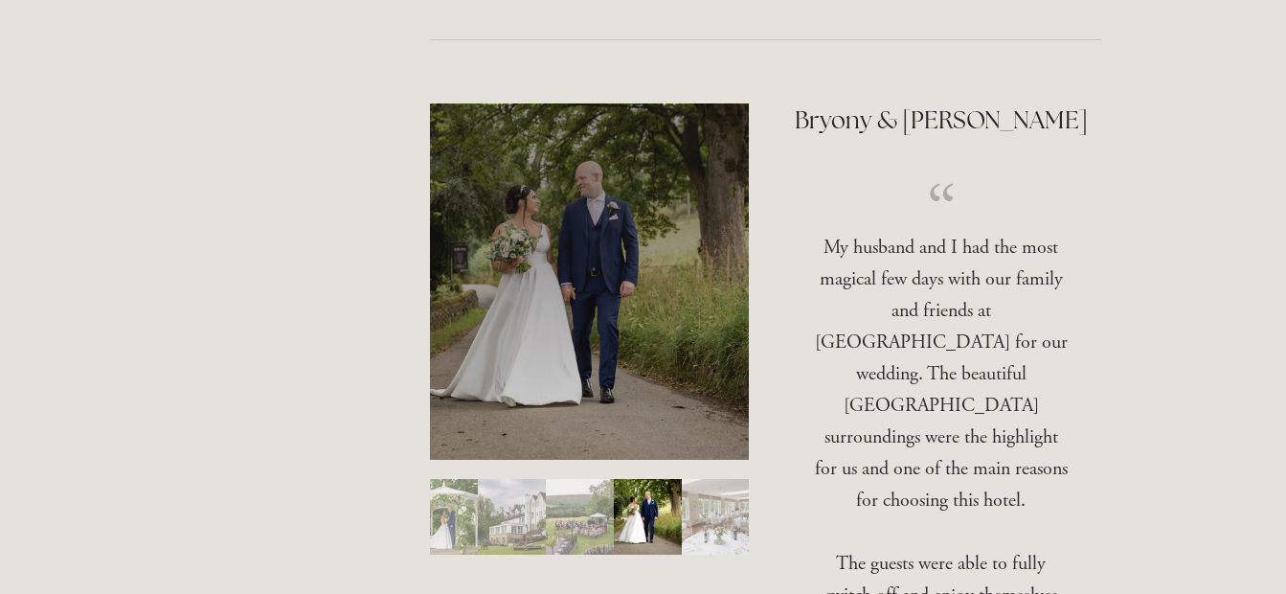
click at [713, 508] on img "Slide 5" at bounding box center [716, 517] width 68 height 76
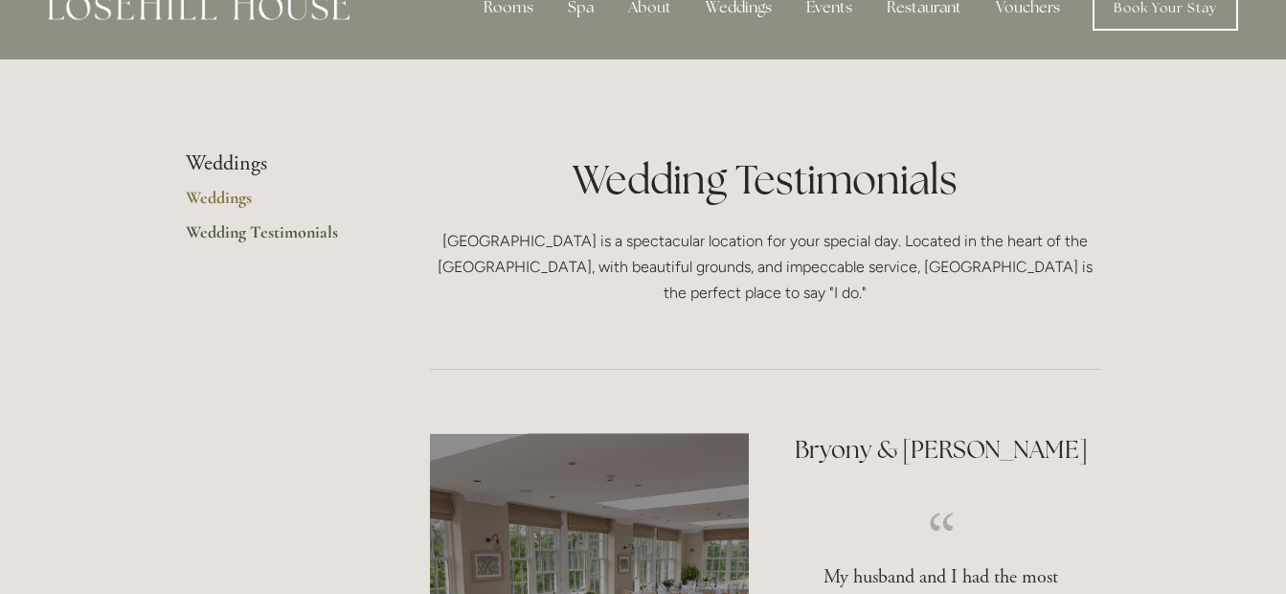
scroll to position [0, 0]
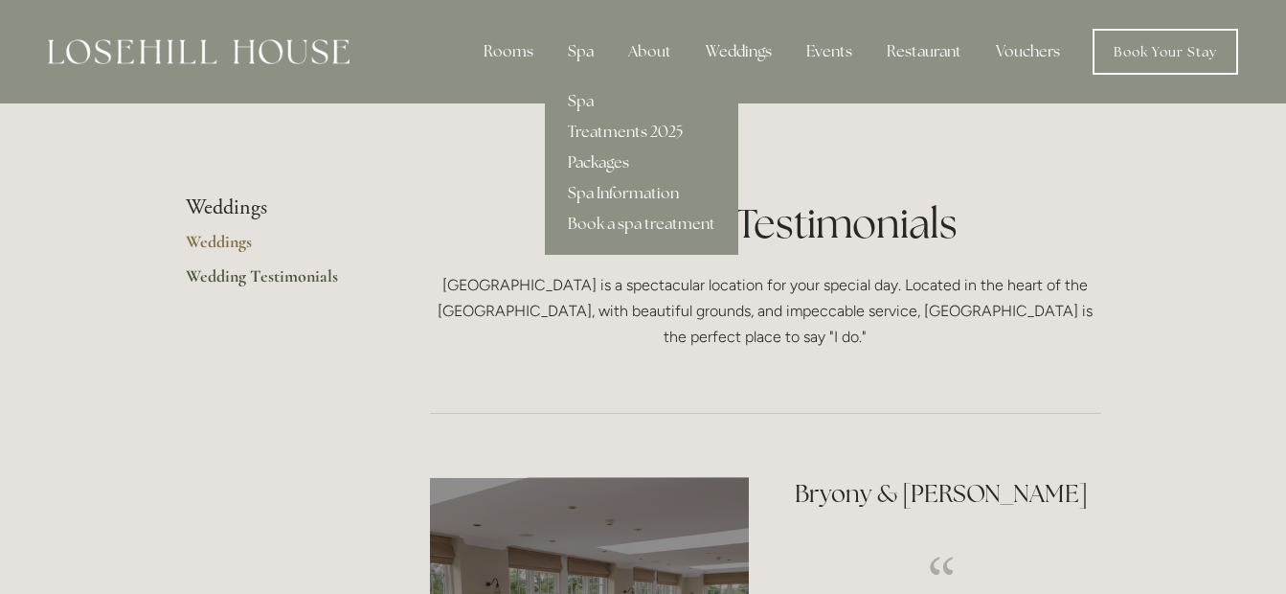
click at [608, 164] on link "Packages" at bounding box center [641, 162] width 193 height 31
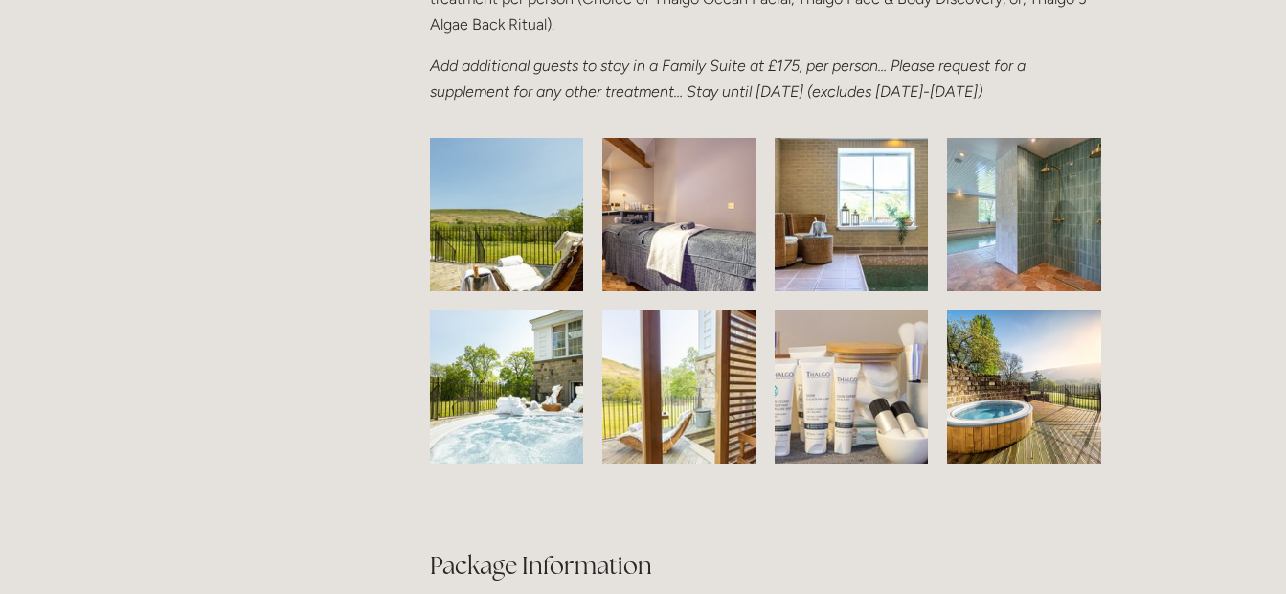
scroll to position [2974, 0]
click at [481, 252] on img at bounding box center [506, 213] width 241 height 153
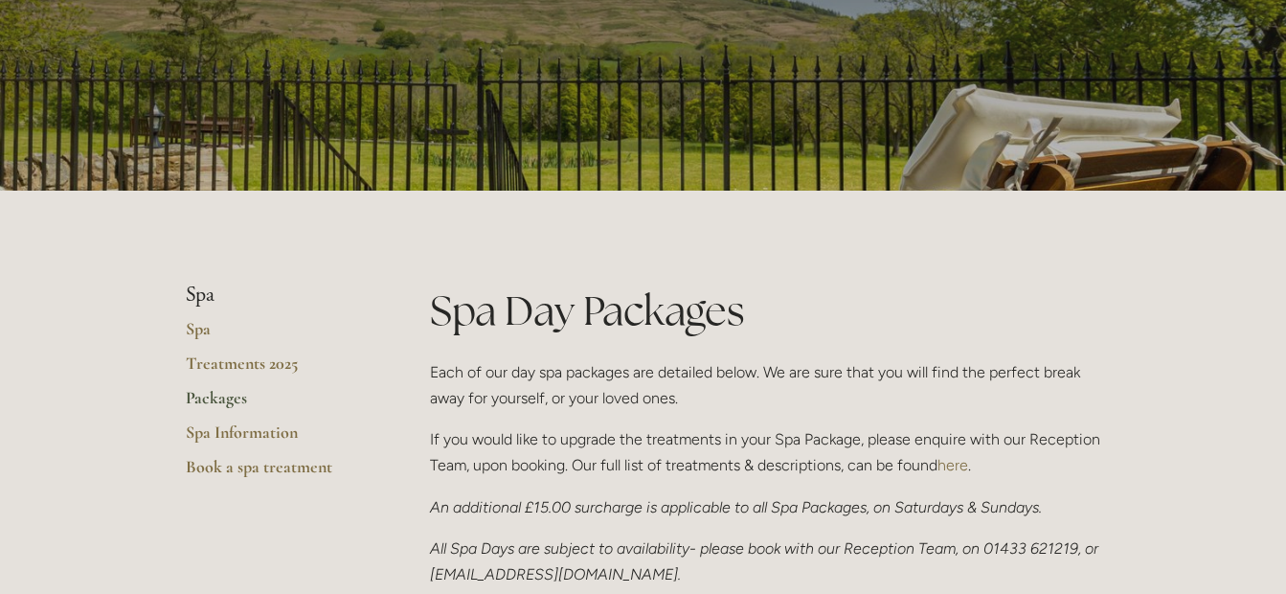
scroll to position [0, 0]
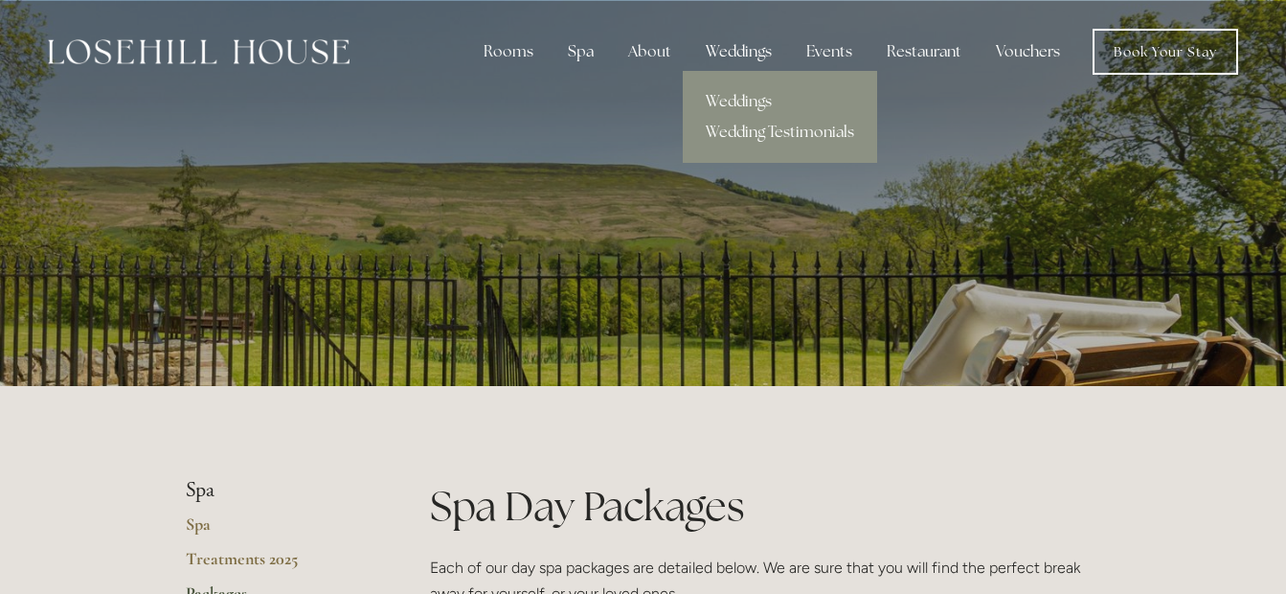
click at [745, 49] on div "Weddings" at bounding box center [738, 52] width 97 height 38
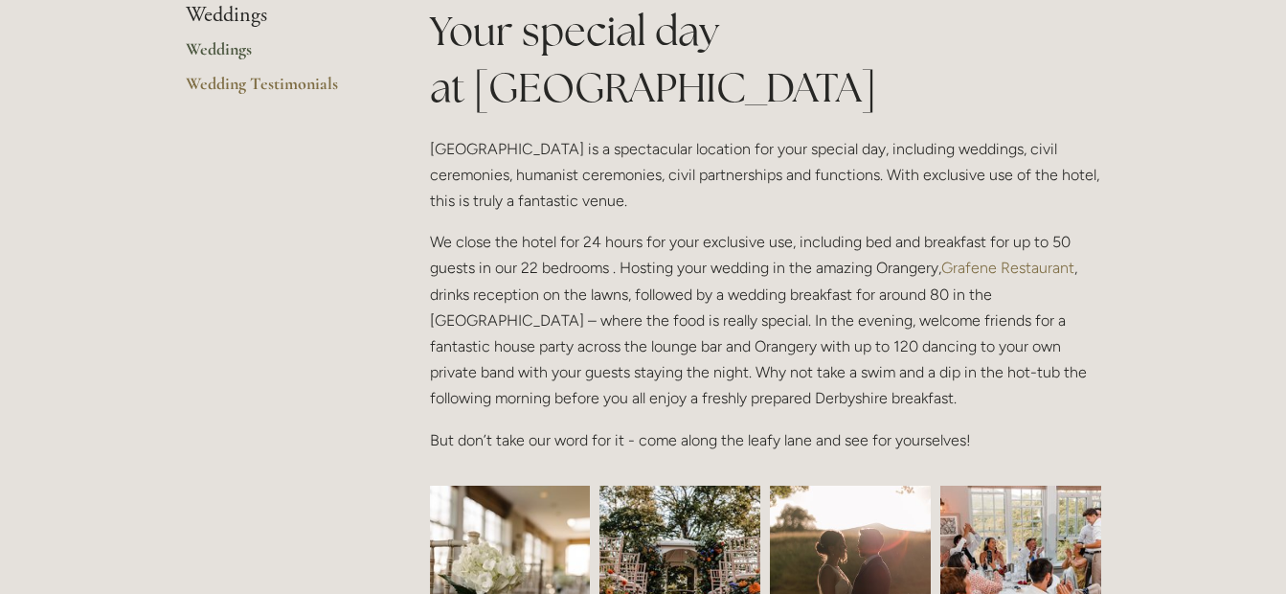
scroll to position [476, 0]
